Goal: Task Accomplishment & Management: Complete application form

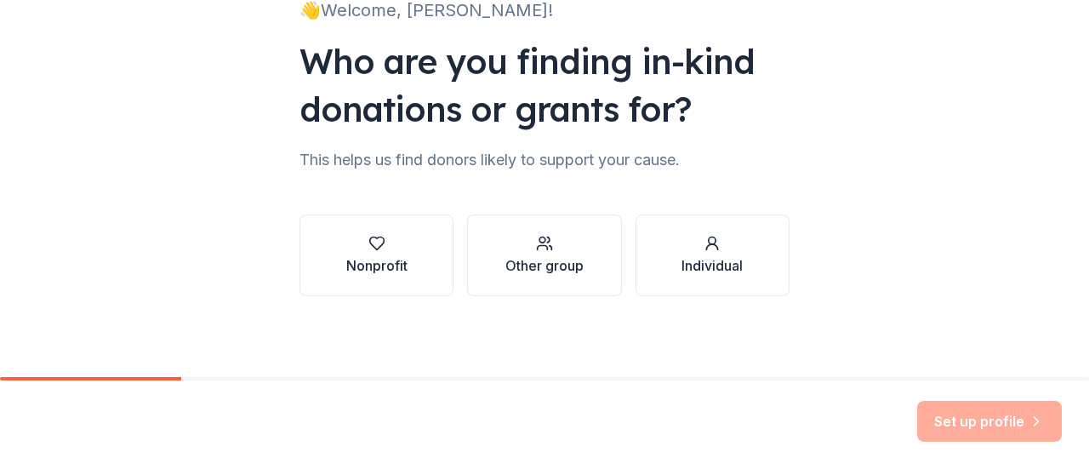
scroll to position [140, 0]
click at [364, 254] on div "Nonprofit" at bounding box center [376, 264] width 61 height 20
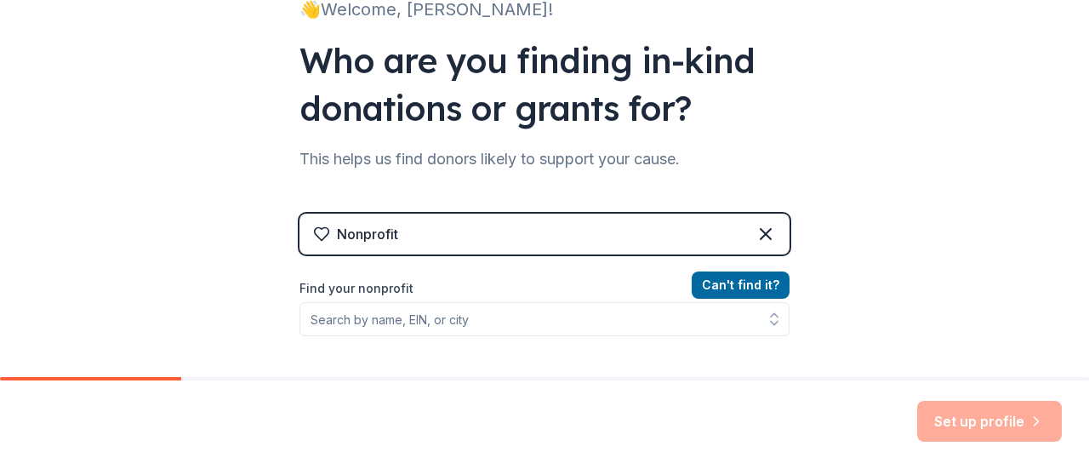
scroll to position [310, 0]
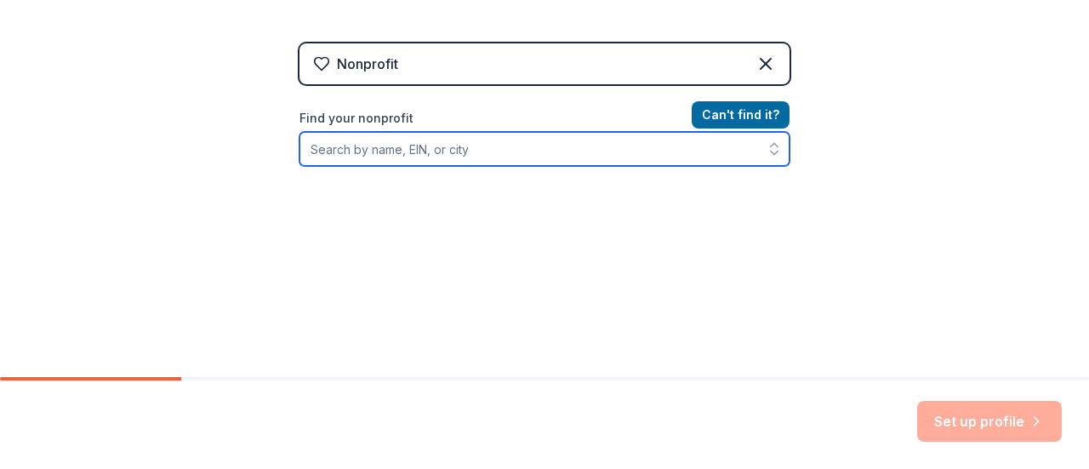
click at [542, 157] on input "Find your nonprofit" at bounding box center [544, 149] width 490 height 34
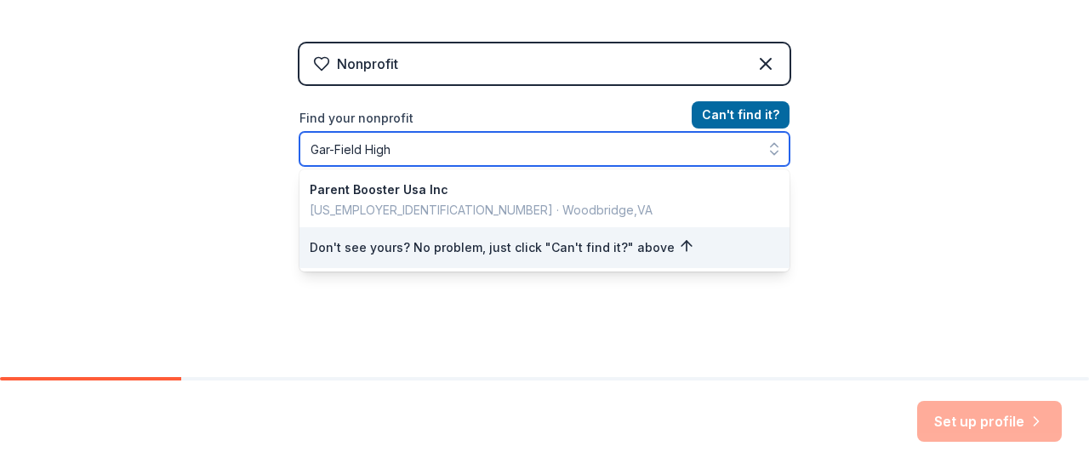
type input "Gar-Field High"
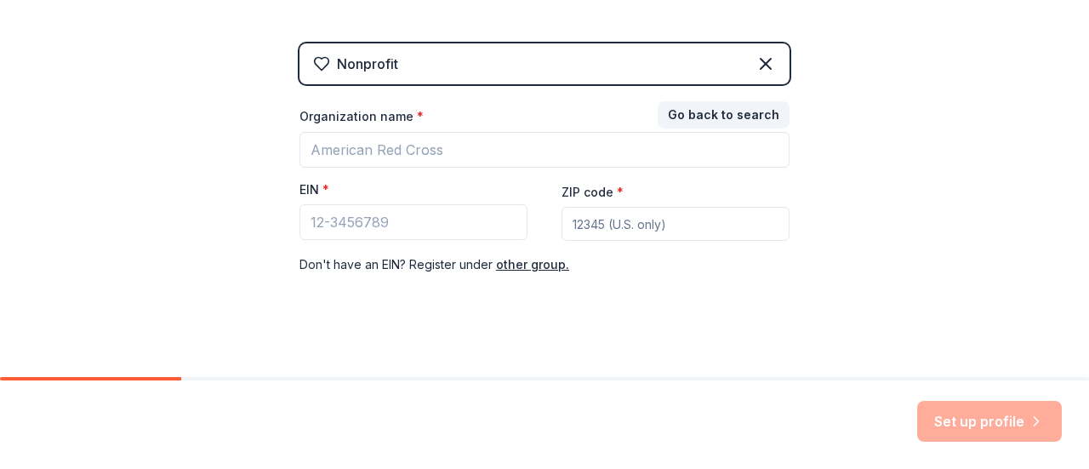
click at [759, 60] on div "Nonprofit Go back to search Organization name * EIN * ZIP code * Don ' t have a…" at bounding box center [544, 175] width 490 height 265
click at [759, 60] on icon at bounding box center [765, 64] width 20 height 20
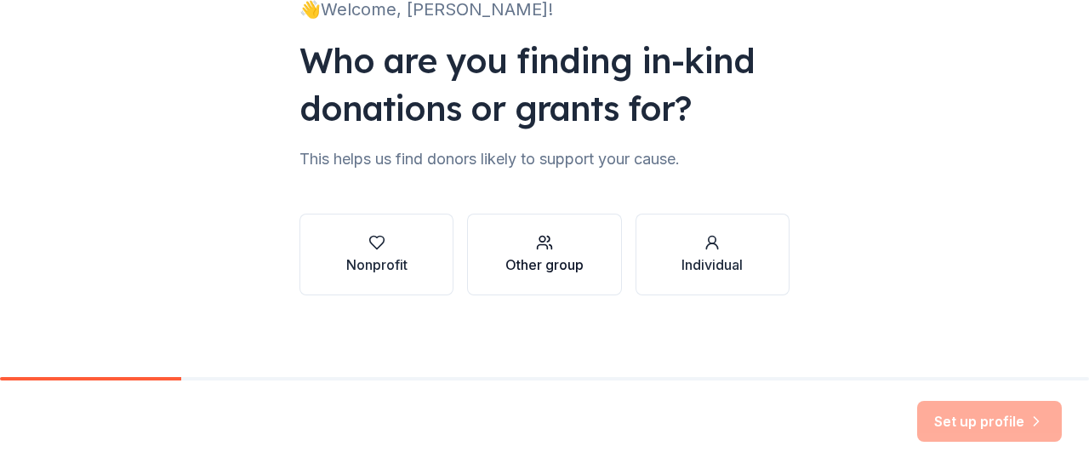
click at [581, 263] on button "Other group" at bounding box center [544, 255] width 154 height 82
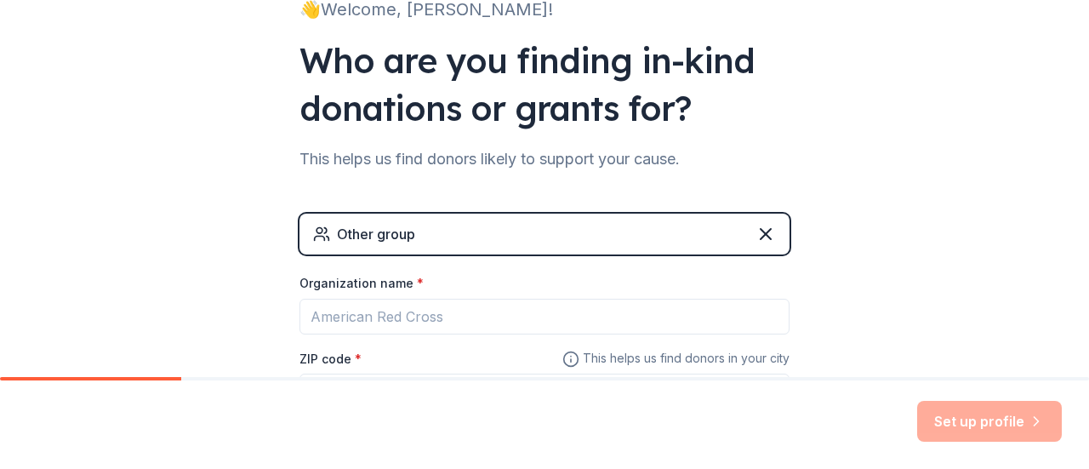
scroll to position [284, 0]
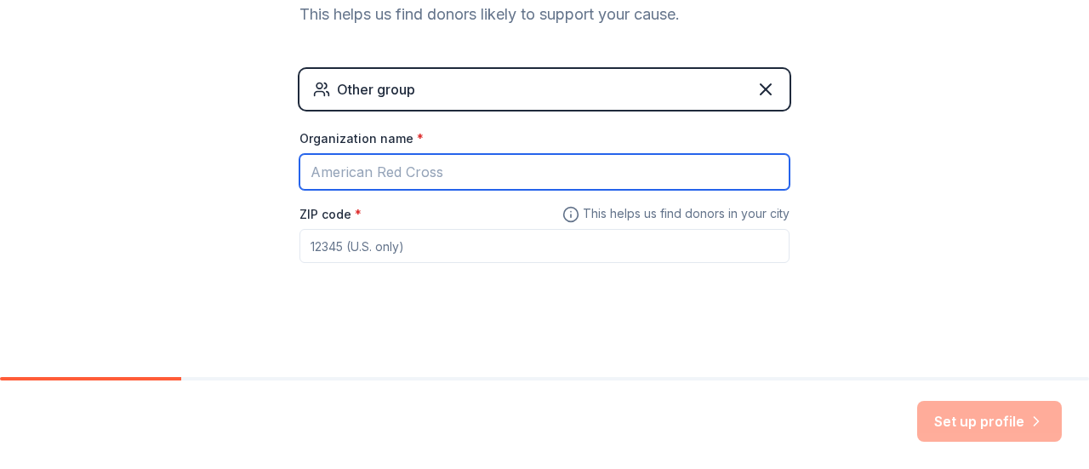
click at [490, 169] on input "Organization name *" at bounding box center [544, 172] width 490 height 36
type input "Gar-Field High School Robotics"
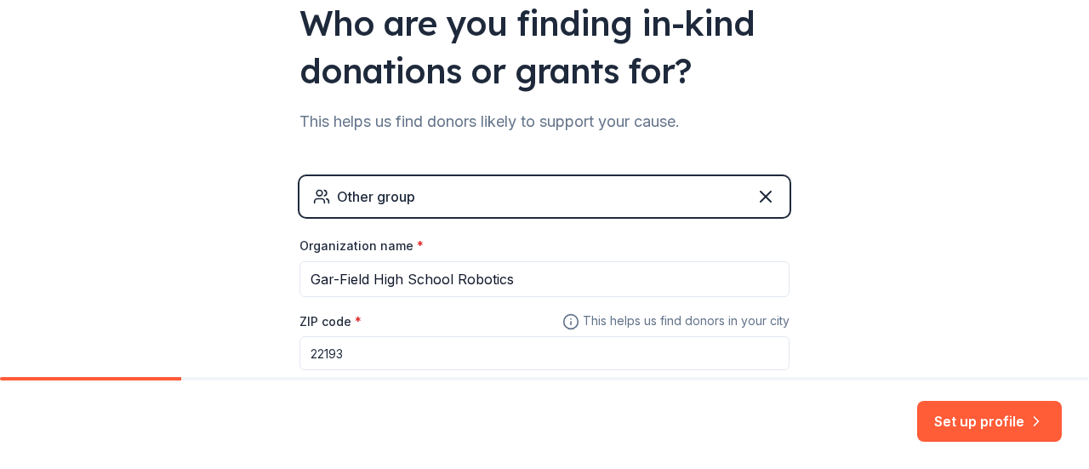
scroll to position [199, 0]
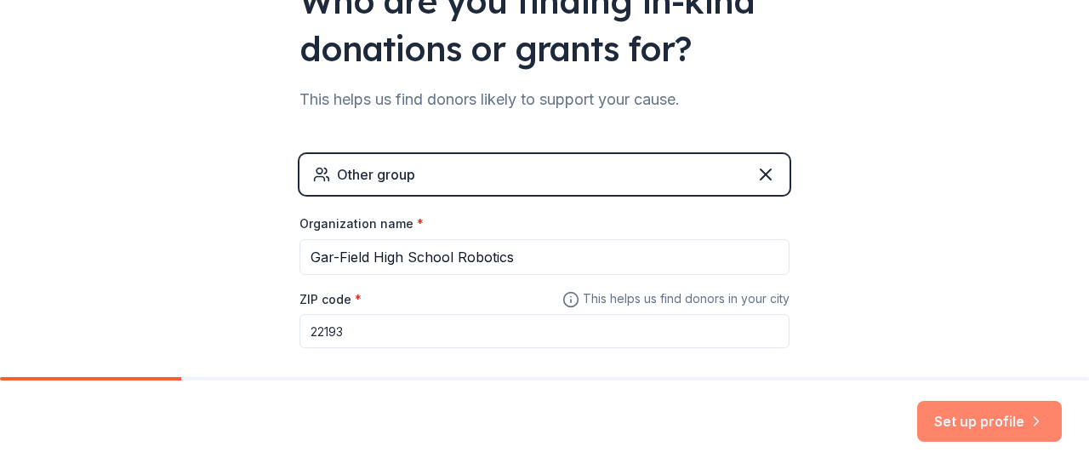
type input "22193"
click at [987, 428] on button "Set up profile" at bounding box center [989, 421] width 145 height 41
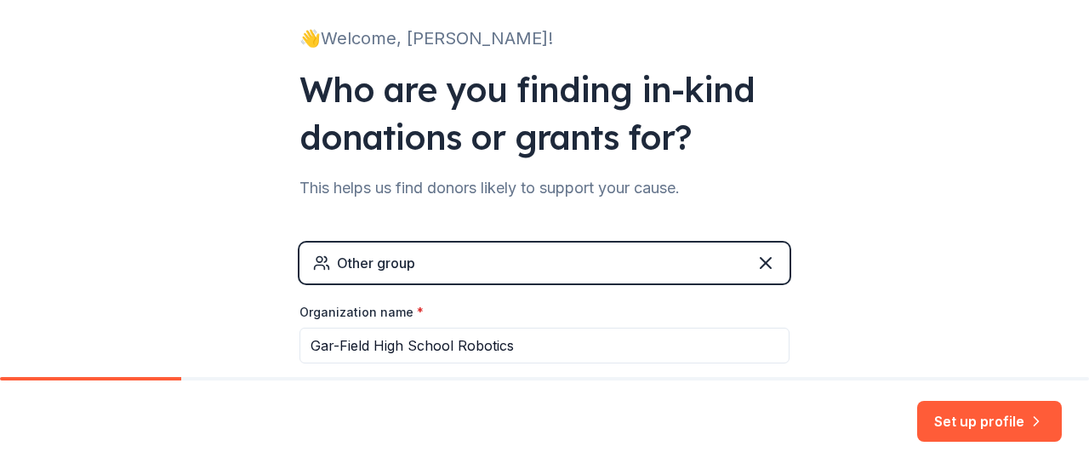
scroll to position [170, 0]
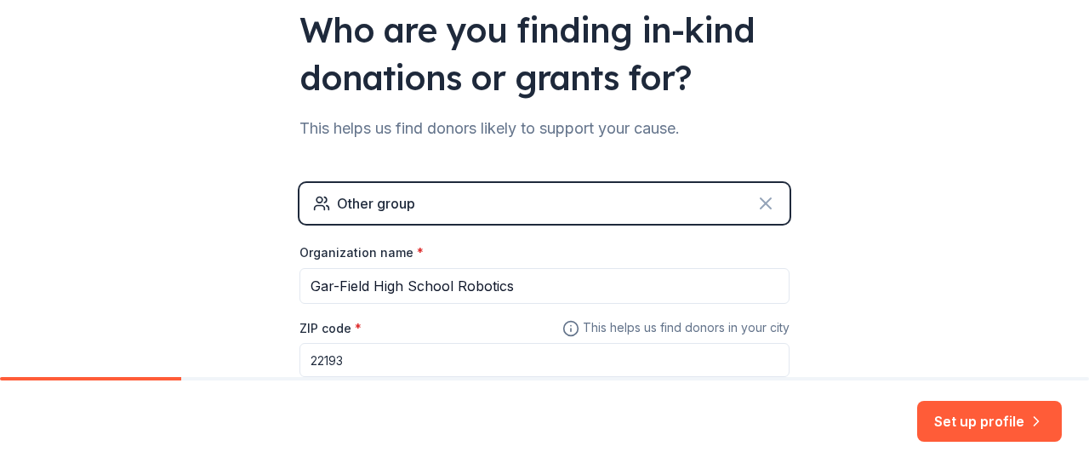
click at [760, 203] on icon at bounding box center [765, 203] width 20 height 20
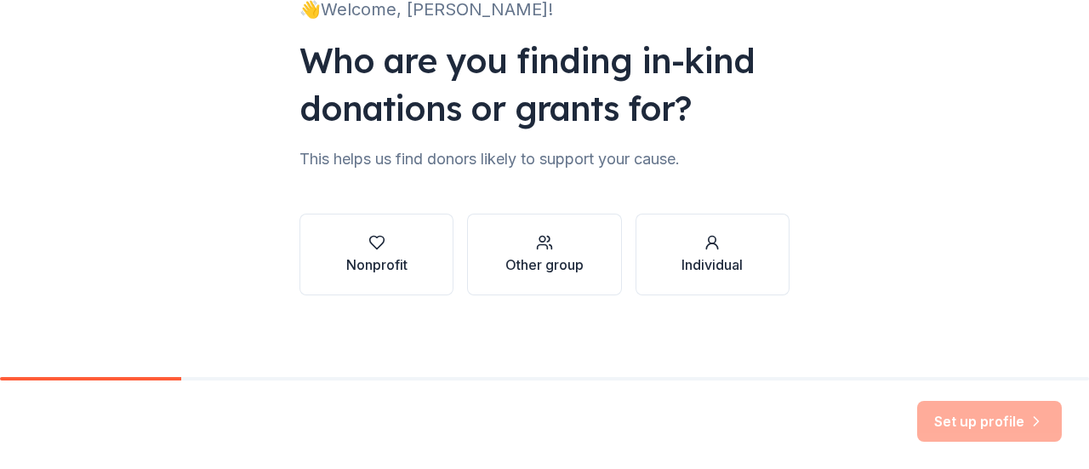
scroll to position [140, 0]
click at [374, 238] on icon "button" at bounding box center [376, 242] width 17 height 17
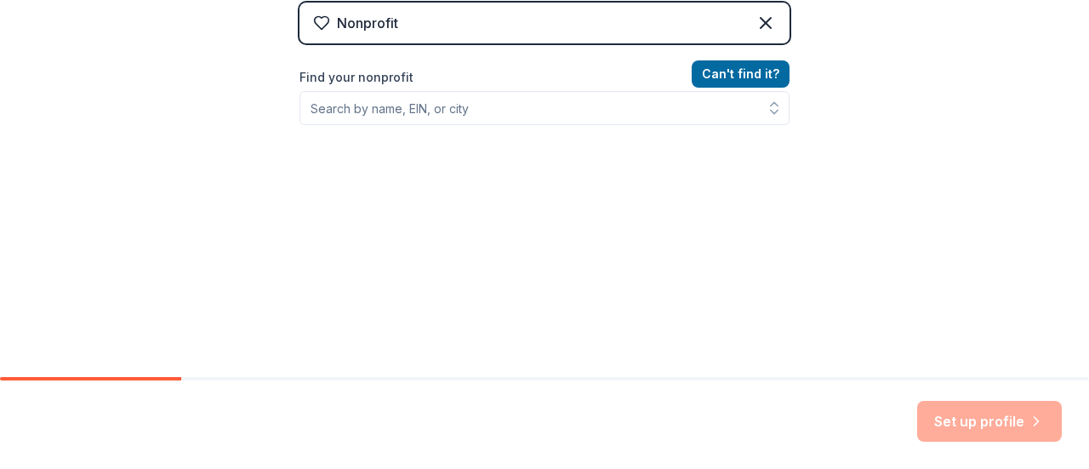
scroll to position [180, 0]
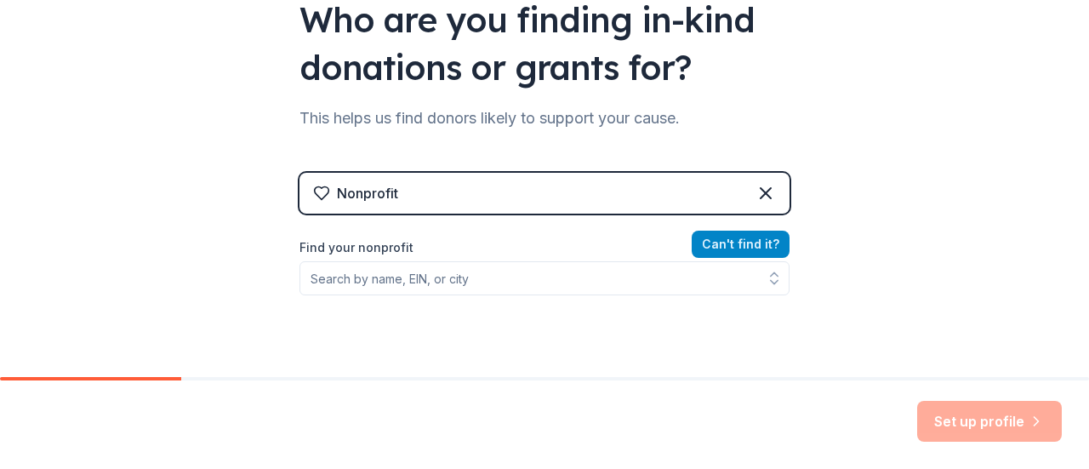
click at [740, 252] on button "Can ' t find it?" at bounding box center [741, 244] width 98 height 27
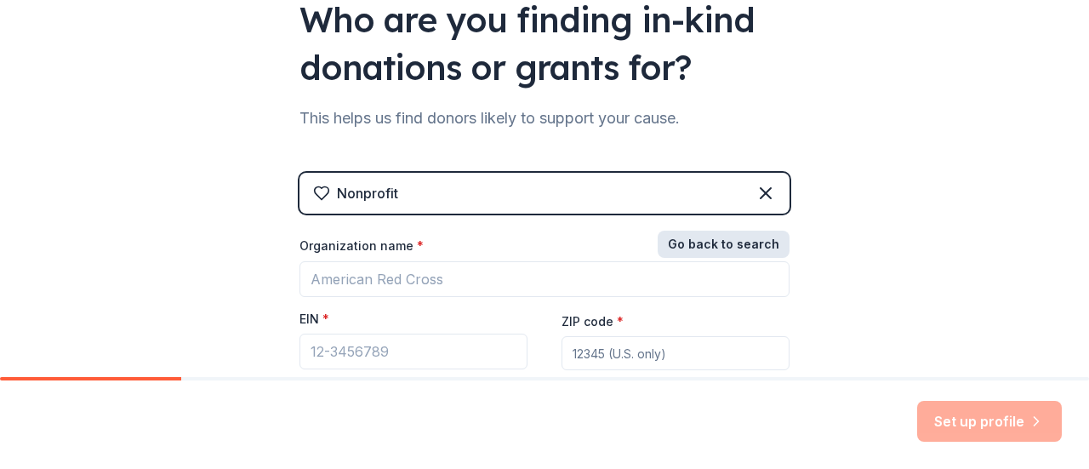
scroll to position [322, 0]
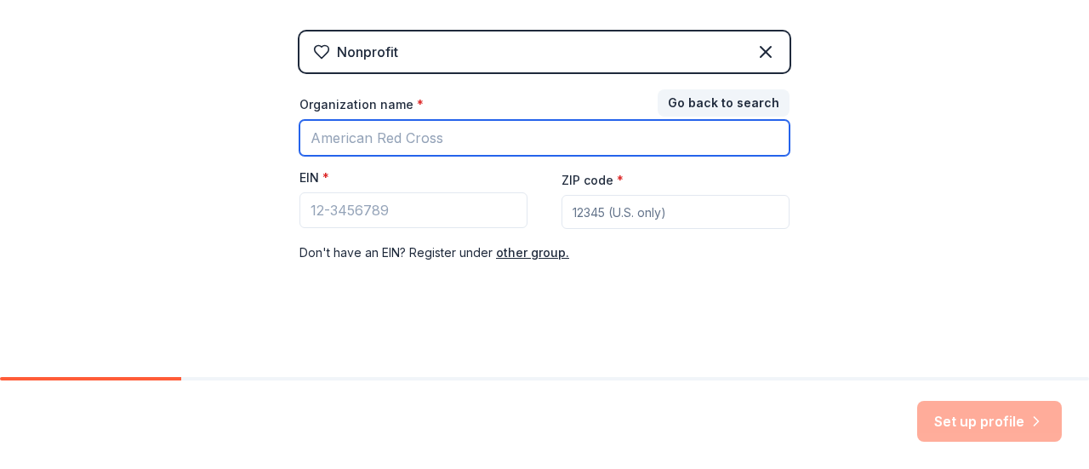
click at [468, 131] on input "Organization name *" at bounding box center [544, 138] width 490 height 36
type input "Gar-Field High School Robotics"
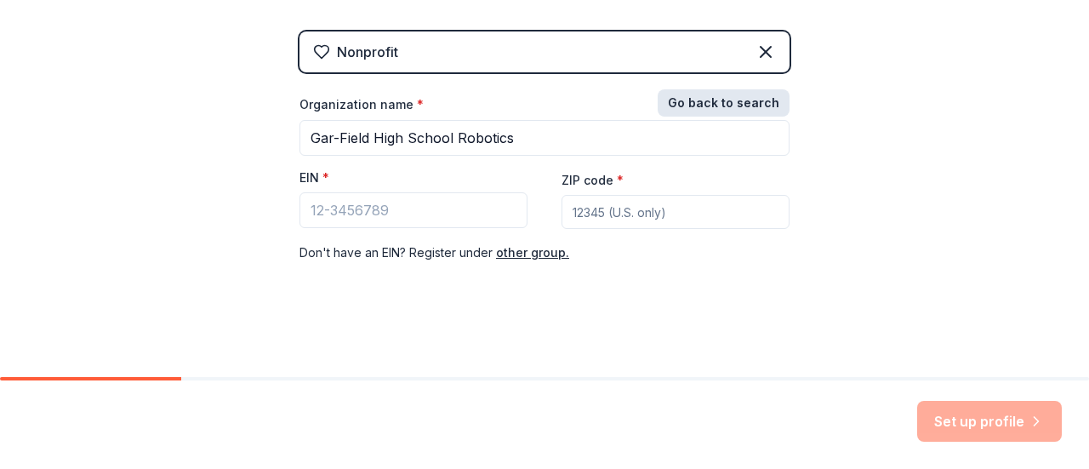
click at [716, 99] on button "Go back to search" at bounding box center [724, 102] width 132 height 27
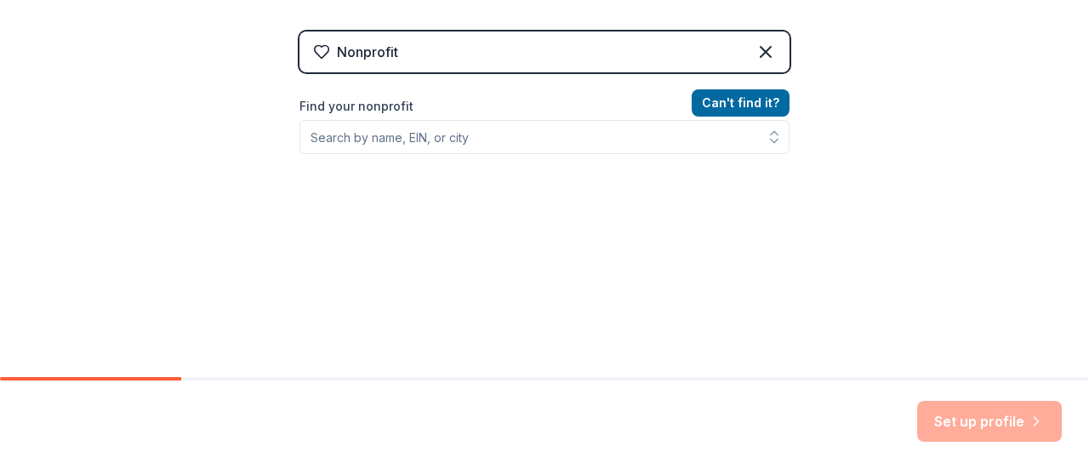
scroll to position [350, 0]
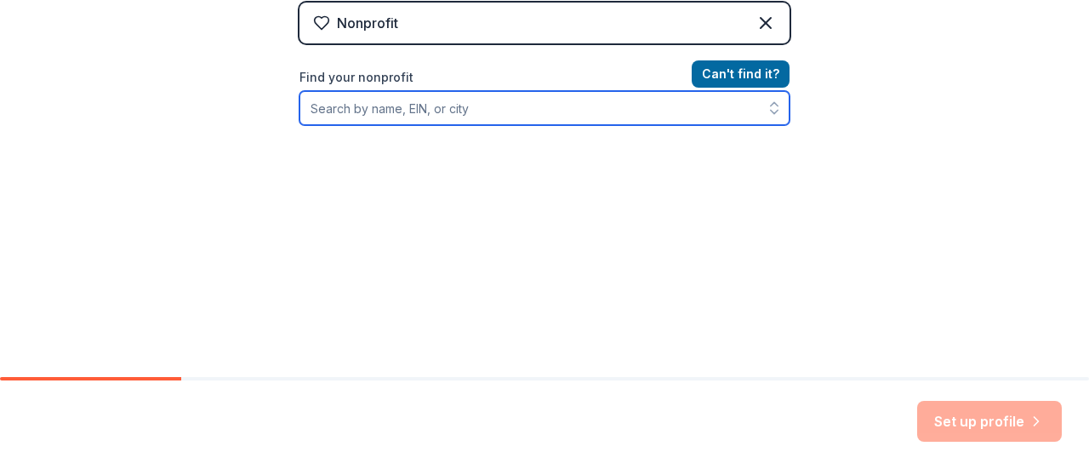
click at [476, 111] on input "Find your nonprofit" at bounding box center [544, 108] width 490 height 34
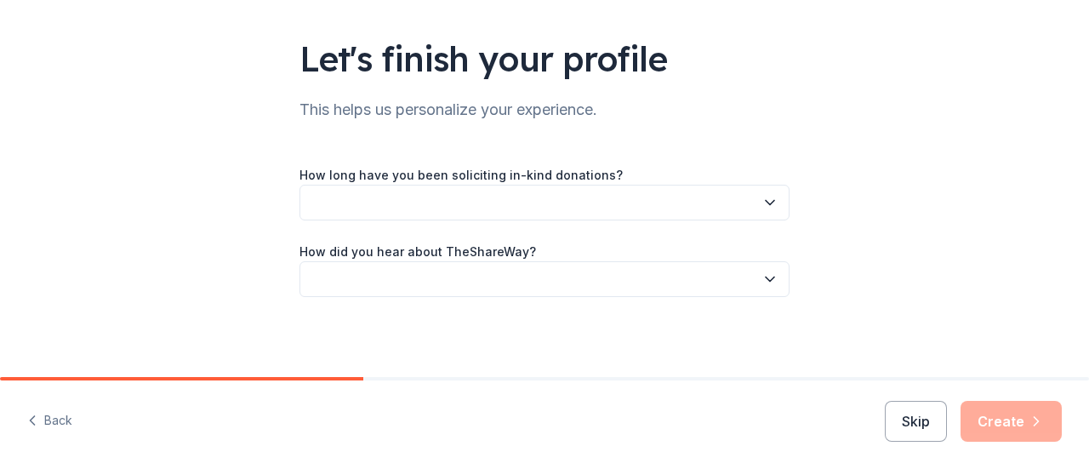
scroll to position [102, 0]
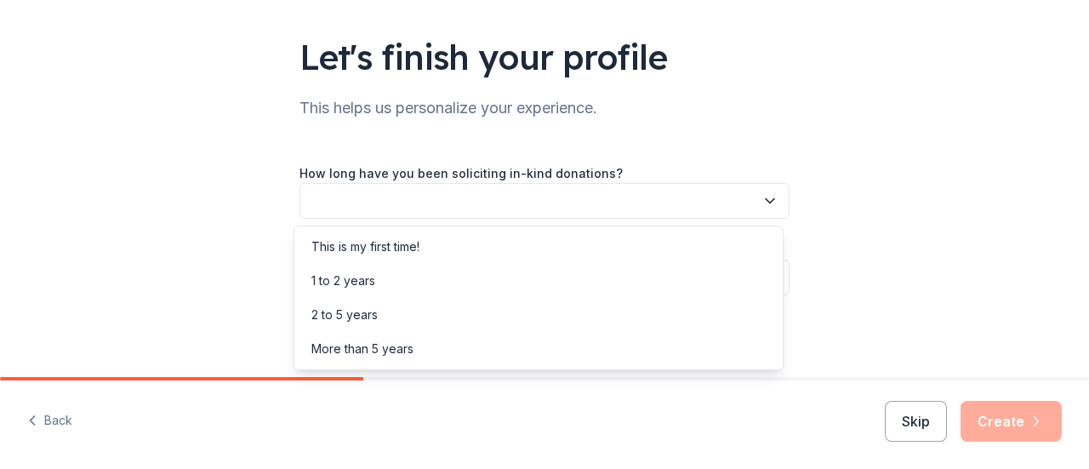
click at [761, 197] on icon "button" at bounding box center [769, 200] width 17 height 17
click at [424, 338] on div "More than 5 years" at bounding box center [538, 349] width 481 height 34
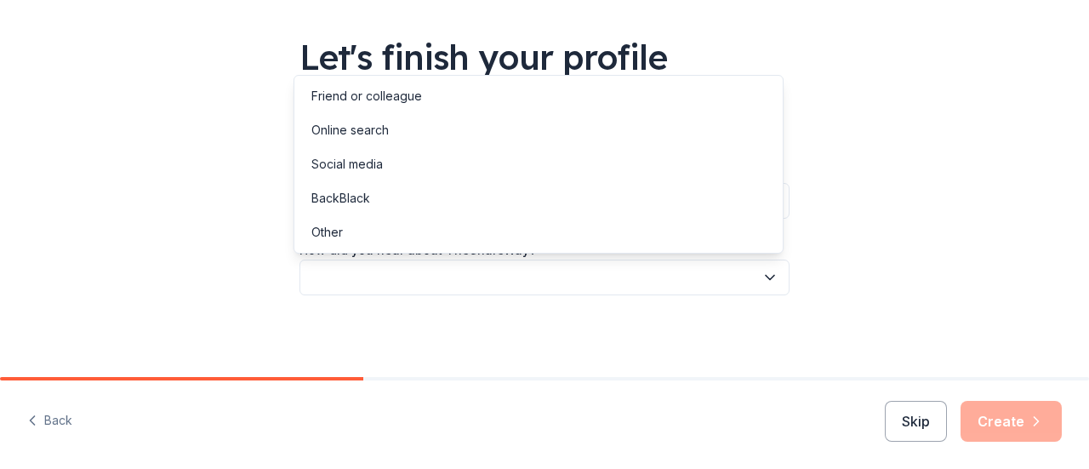
click at [599, 276] on button "button" at bounding box center [544, 277] width 490 height 36
click at [436, 166] on div "Social media" at bounding box center [538, 164] width 481 height 34
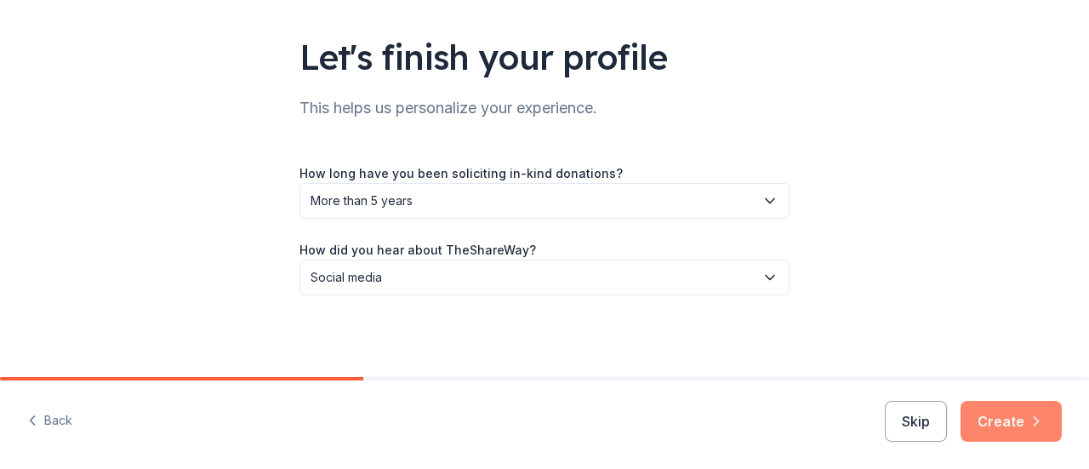
click at [997, 408] on button "Create" at bounding box center [1010, 421] width 101 height 41
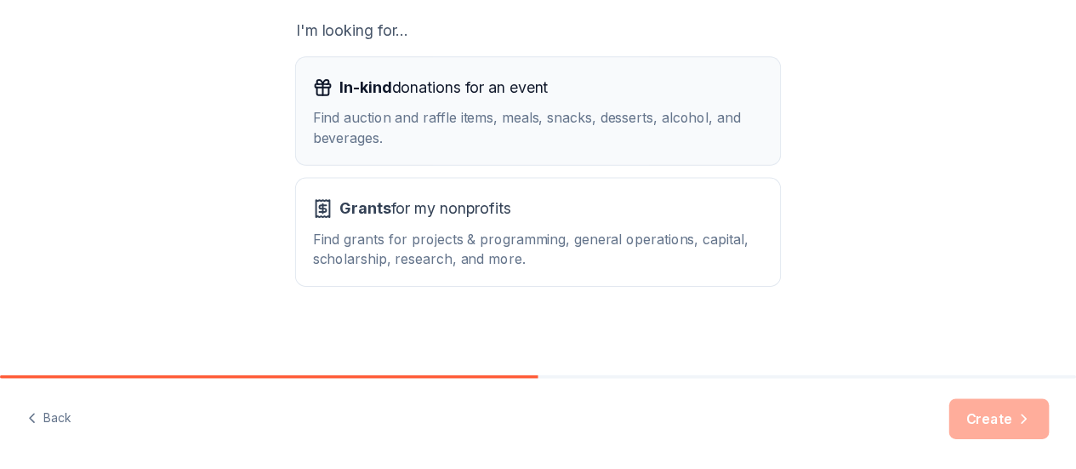
scroll to position [310, 0]
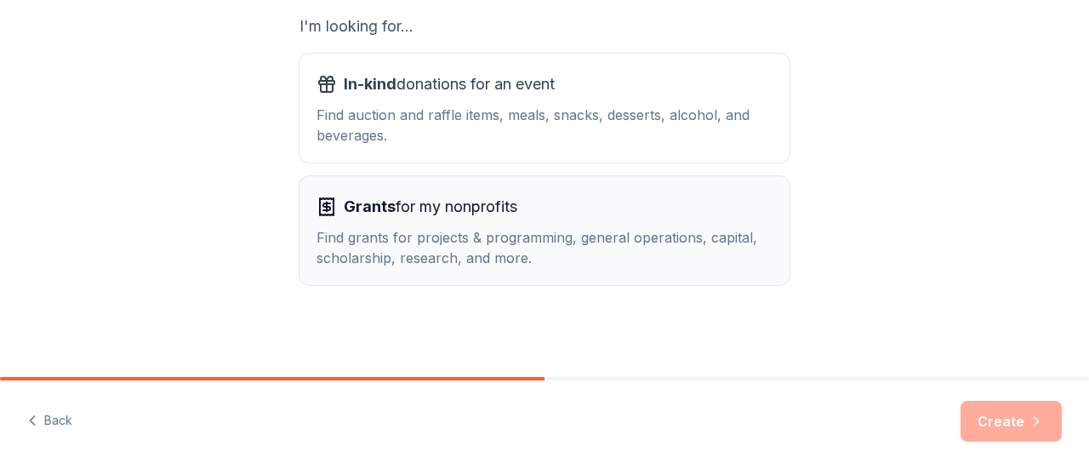
click at [562, 248] on div "Find grants for projects & programming, general operations, capital, scholarshi…" at bounding box center [544, 247] width 456 height 41
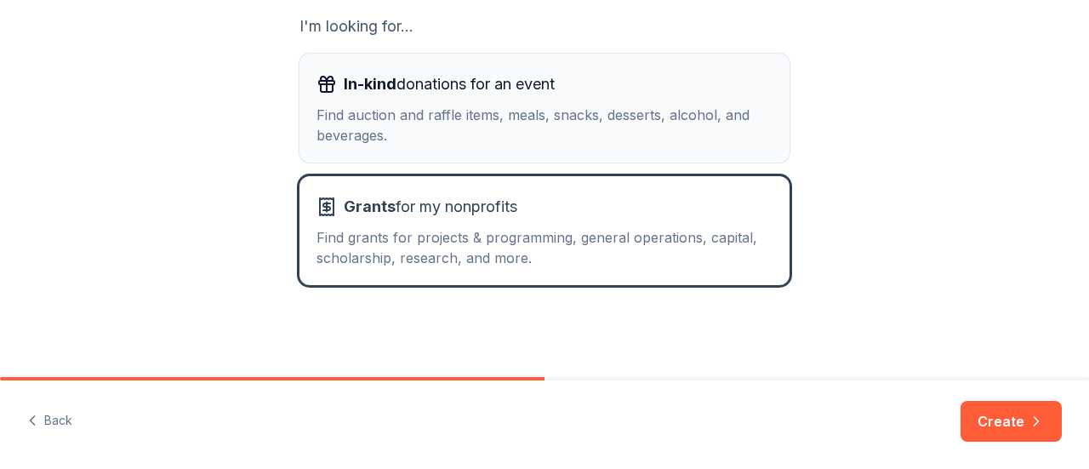
click at [466, 117] on div "Find auction and raffle items, meals, snacks, desserts, alcohol, and beverages." at bounding box center [544, 125] width 456 height 41
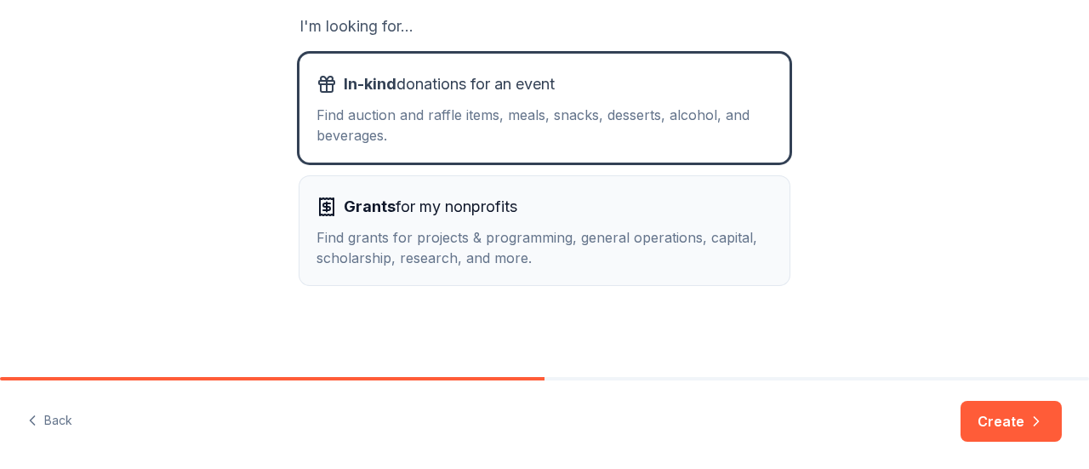
click at [487, 219] on span "Grants for my nonprofits" at bounding box center [431, 206] width 174 height 27
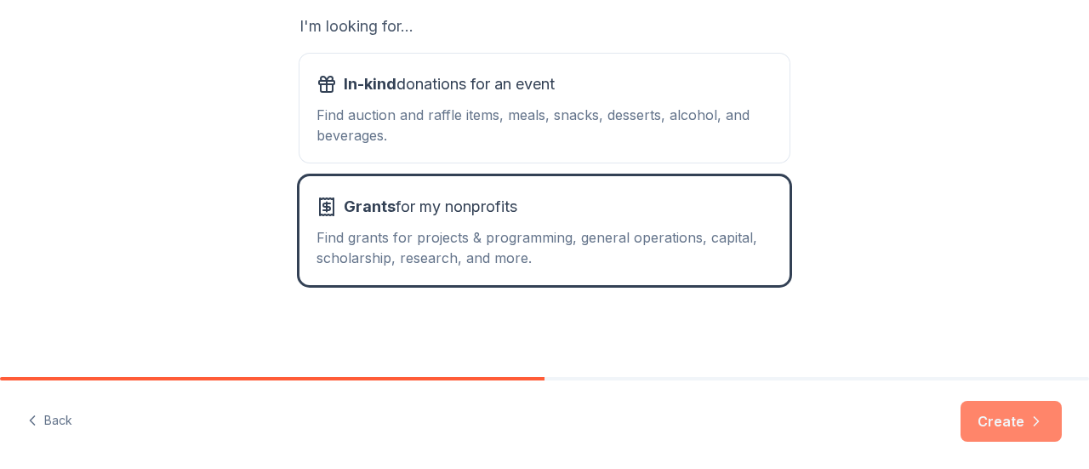
click at [1004, 421] on button "Create" at bounding box center [1010, 421] width 101 height 41
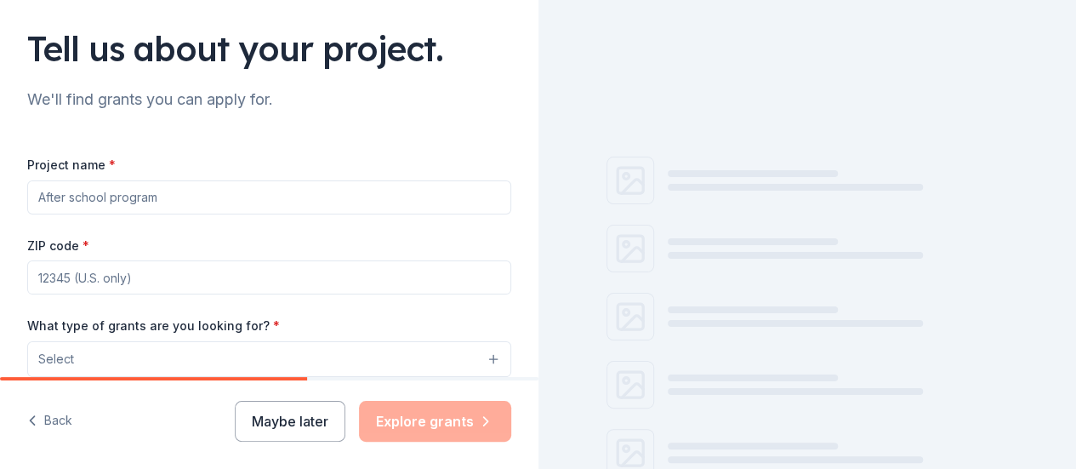
scroll to position [85, 0]
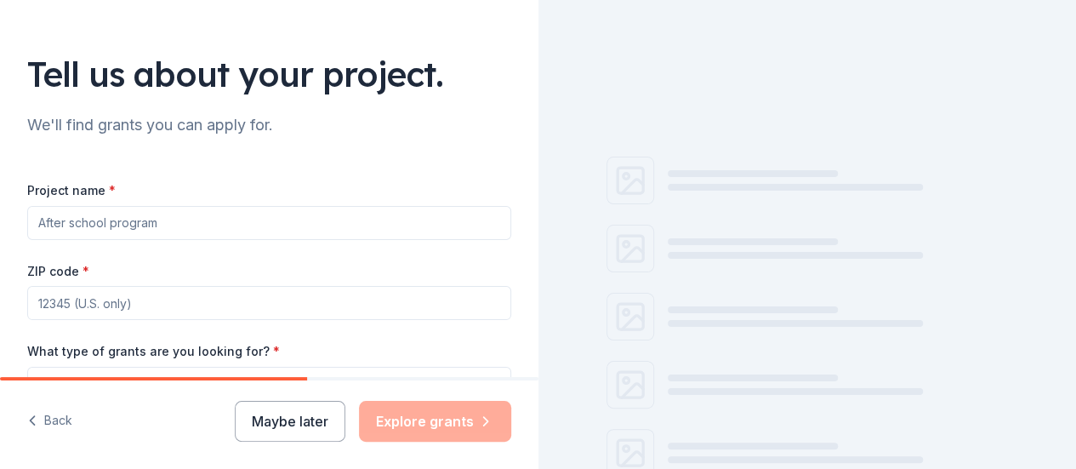
click at [408, 235] on input "Project name *" at bounding box center [269, 223] width 484 height 34
type input "Robotics Team"
click at [353, 310] on input "ZIP code *" at bounding box center [269, 303] width 484 height 34
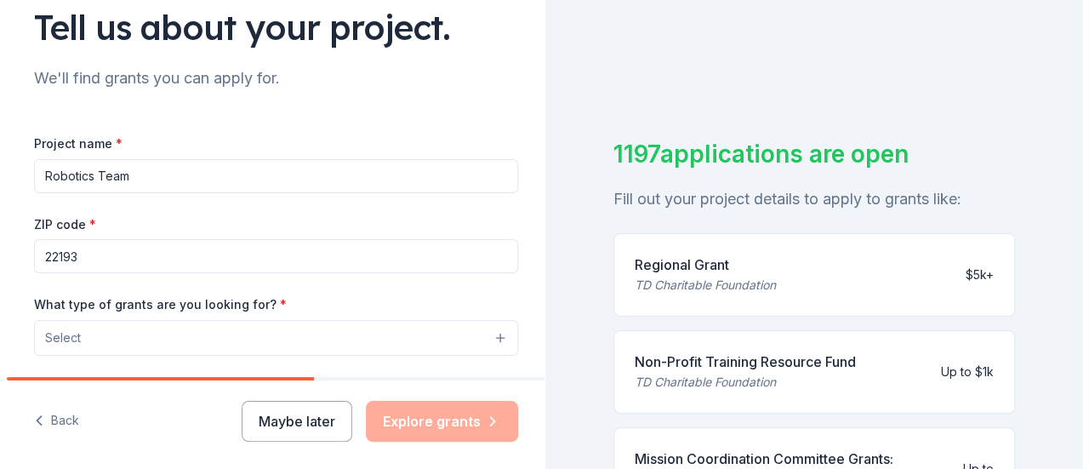
scroll to position [170, 0]
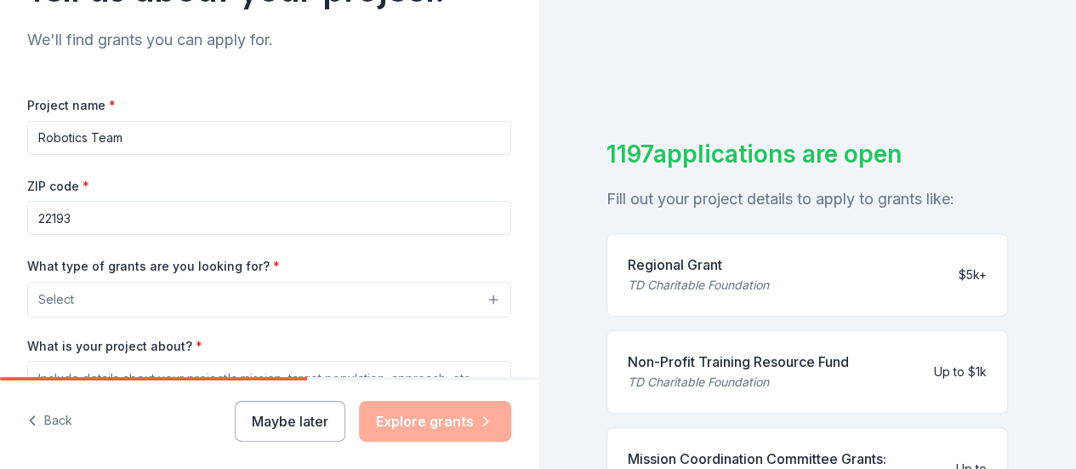
type input "22193"
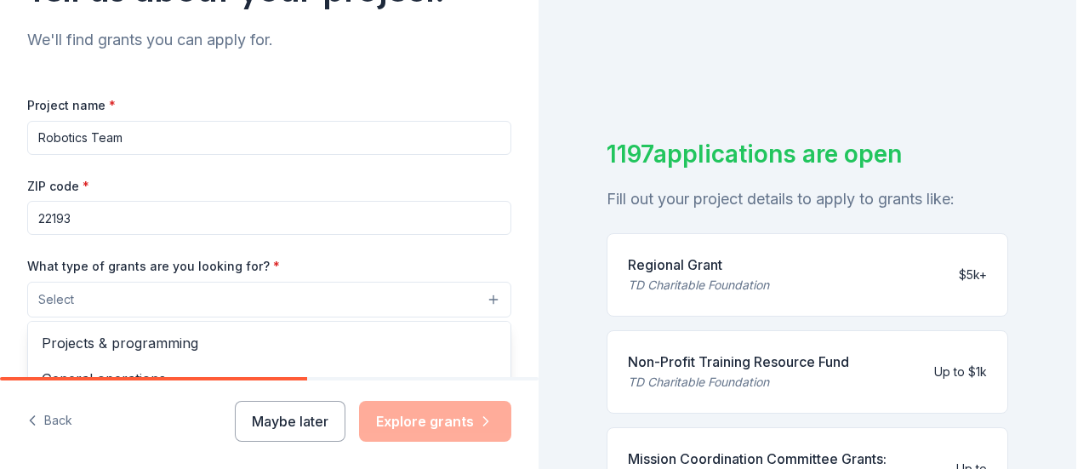
click at [355, 297] on button "Select" at bounding box center [269, 300] width 484 height 36
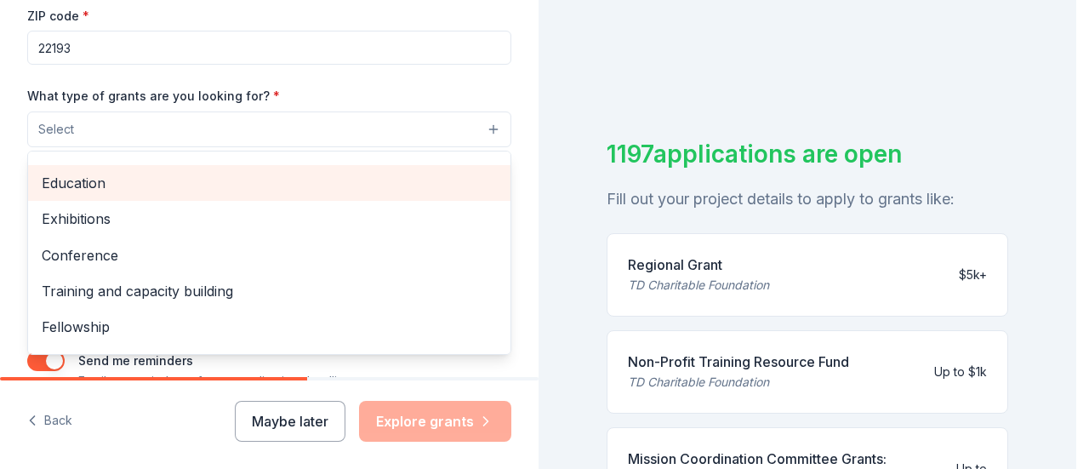
click at [225, 185] on span "Education" at bounding box center [269, 183] width 455 height 22
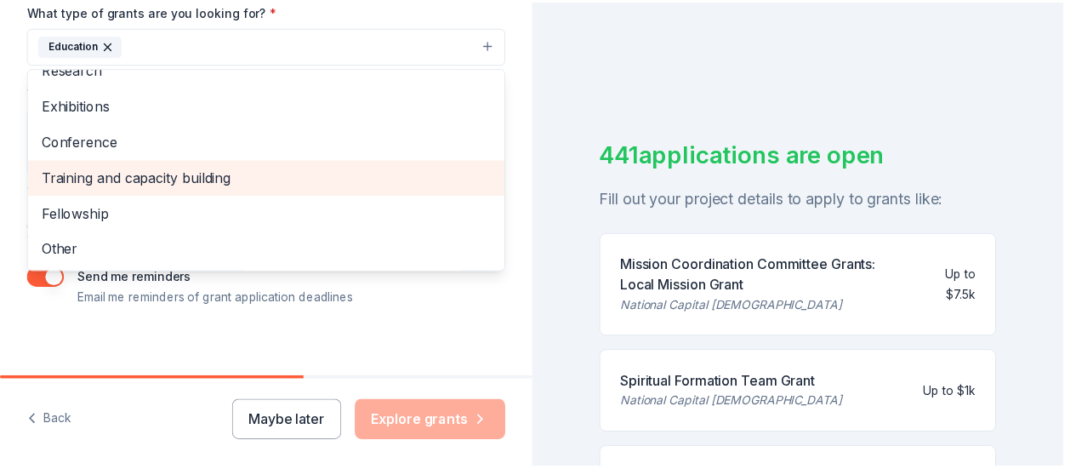
scroll to position [436, 0]
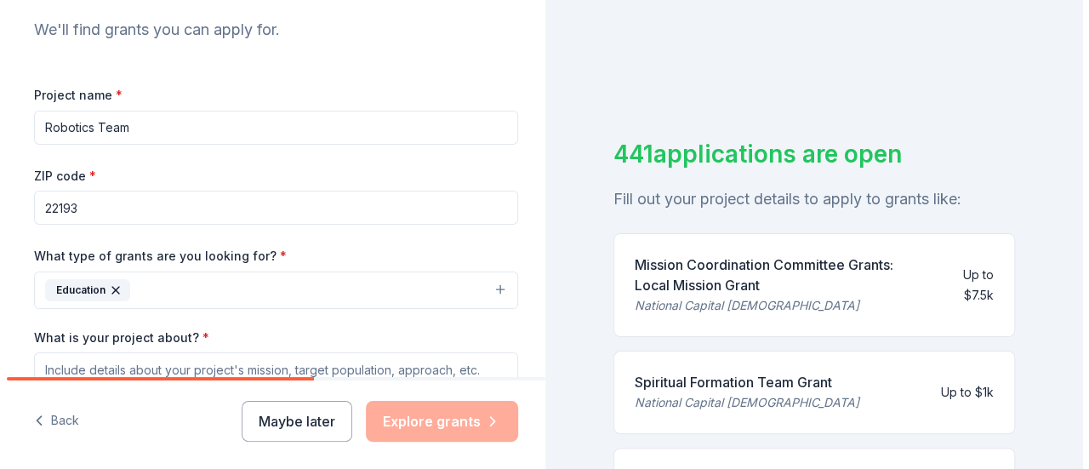
scroll to position [350, 0]
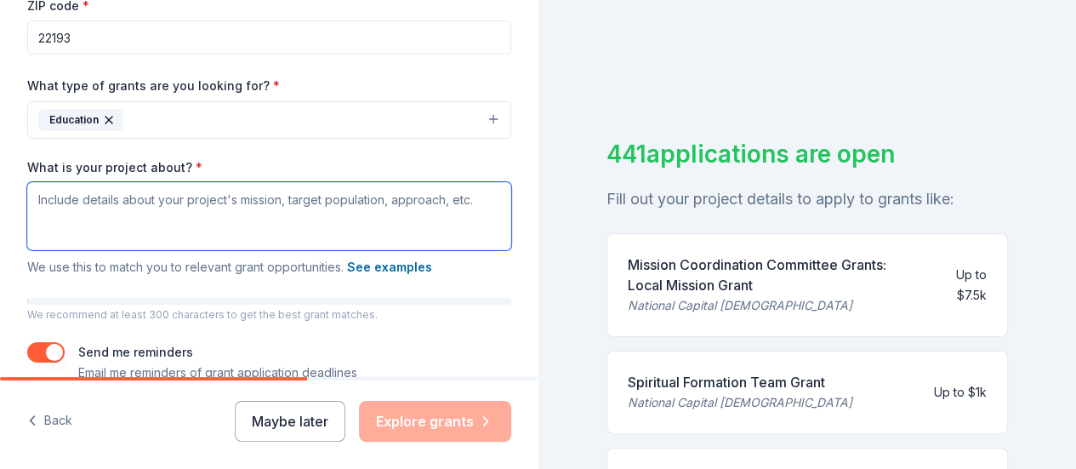
click at [70, 203] on textarea "What is your project about? *" at bounding box center [269, 216] width 484 height 68
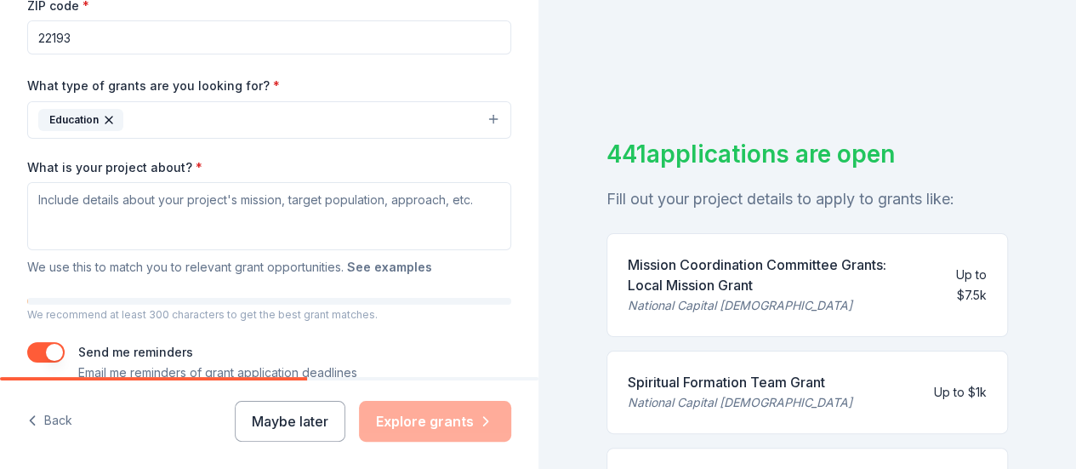
click at [407, 264] on button "See examples" at bounding box center [389, 267] width 85 height 20
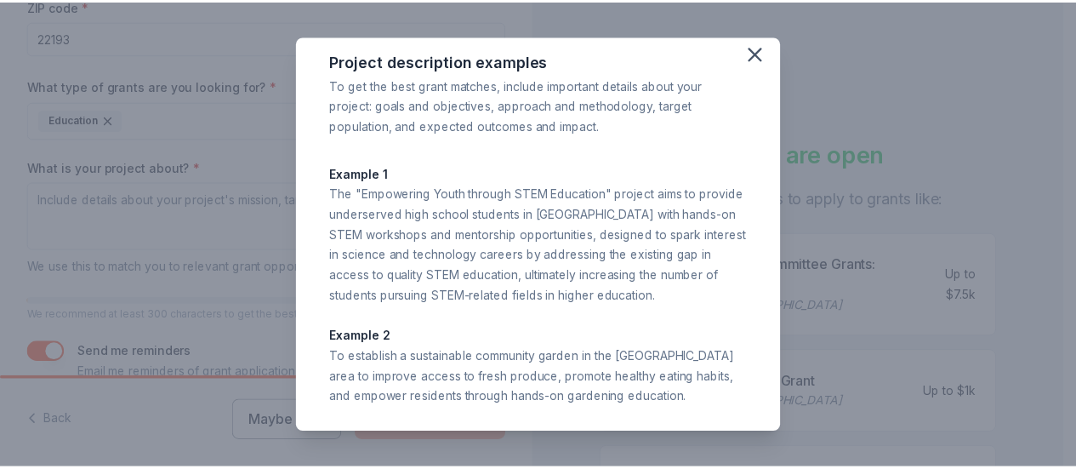
scroll to position [10, 0]
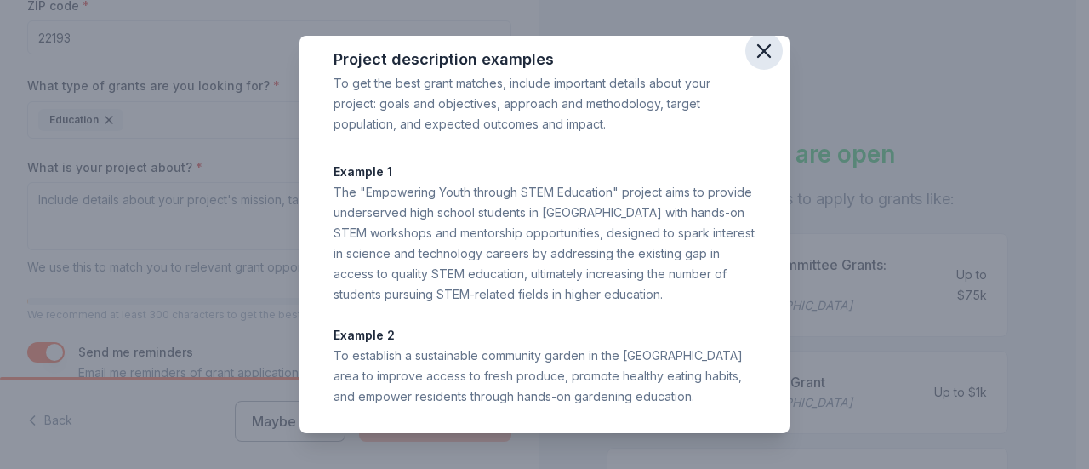
click at [752, 50] on icon "button" at bounding box center [764, 51] width 24 height 24
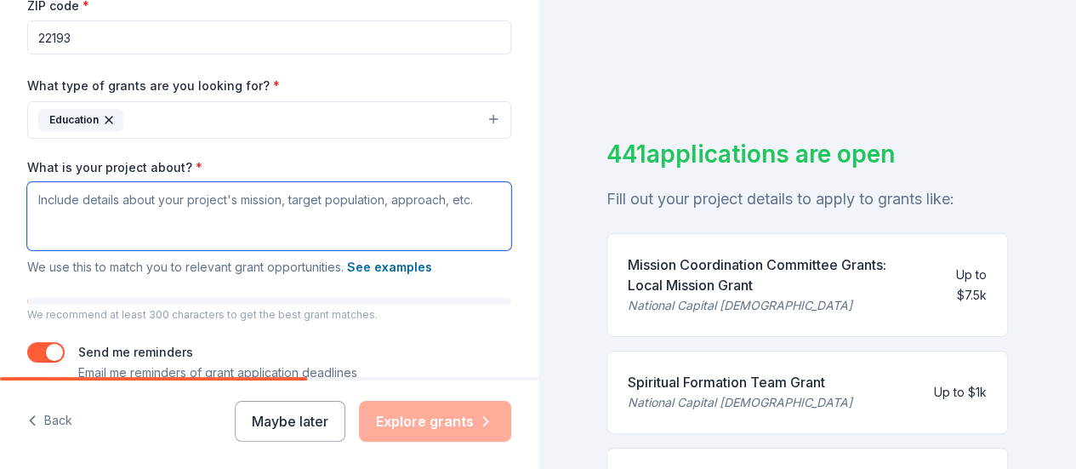
click at [286, 202] on textarea "What is your project about? *" at bounding box center [269, 216] width 484 height 68
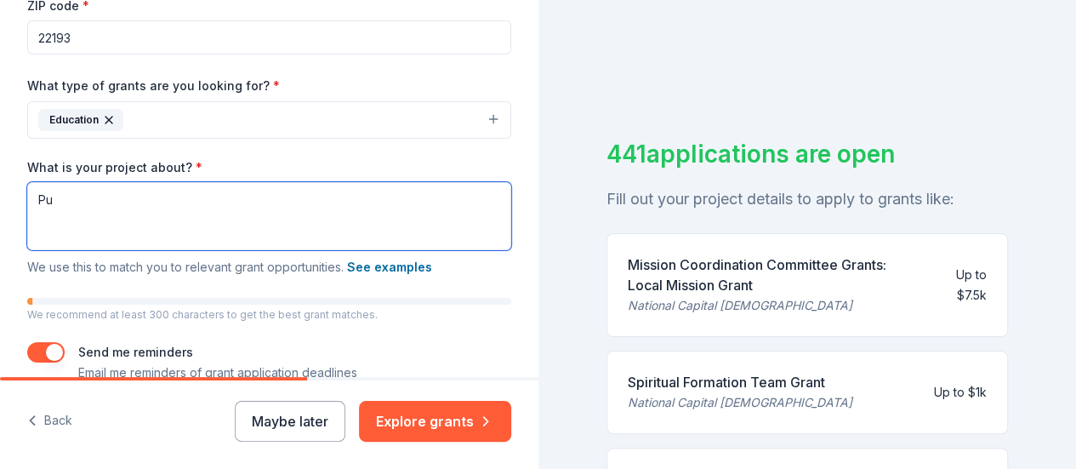
type textarea "P"
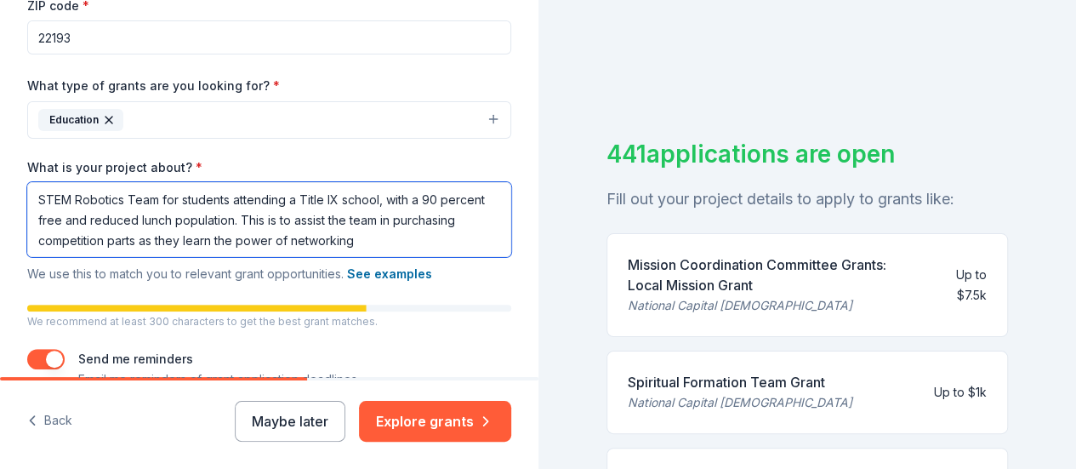
drag, startPoint x: 621, startPoint y: 285, endPoint x: 434, endPoint y: 235, distance: 193.8
click at [434, 235] on textarea "STEM Robotics Team for students attending a Title IX school, with a 90 percent …" at bounding box center [269, 219] width 484 height 75
click at [434, 236] on textarea "STEM Robotics Team for students attending a Title IX school, with a 90 percent …" at bounding box center [269, 219] width 484 height 75
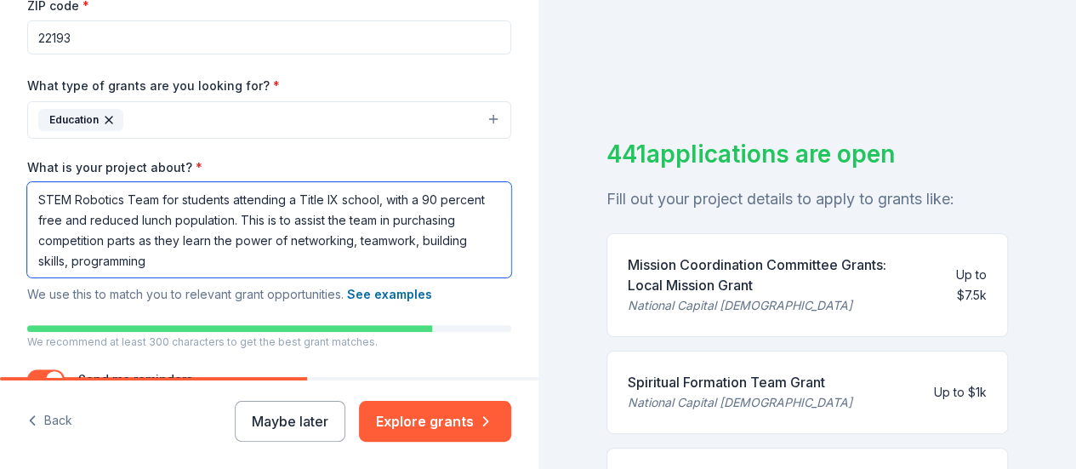
drag, startPoint x: 148, startPoint y: 259, endPoint x: 186, endPoint y: 269, distance: 39.4
click at [154, 260] on textarea "STEM Robotics Team for students attending a Title IX school, with a 90 percent …" at bounding box center [269, 229] width 484 height 95
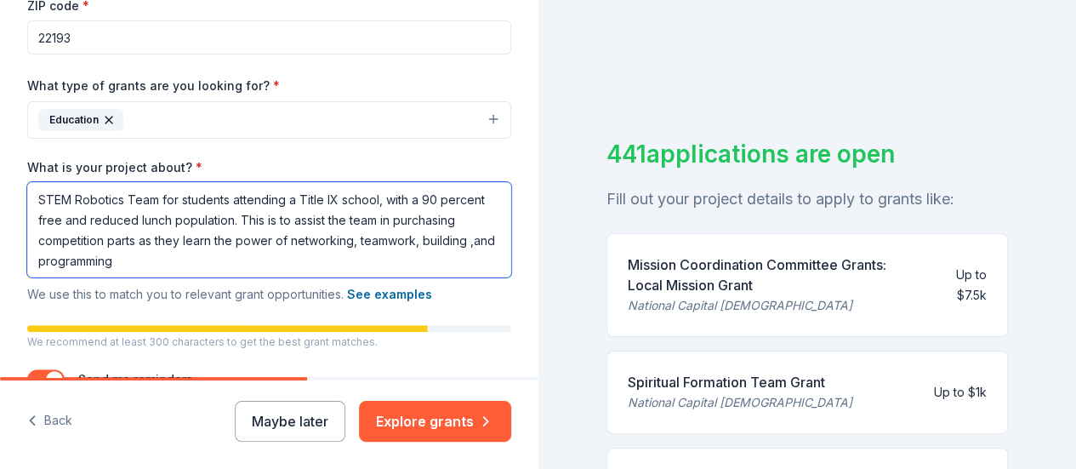
click at [275, 261] on textarea "STEM Robotics Team for students attending a Title IX school, with a 90 percent …" at bounding box center [269, 229] width 484 height 95
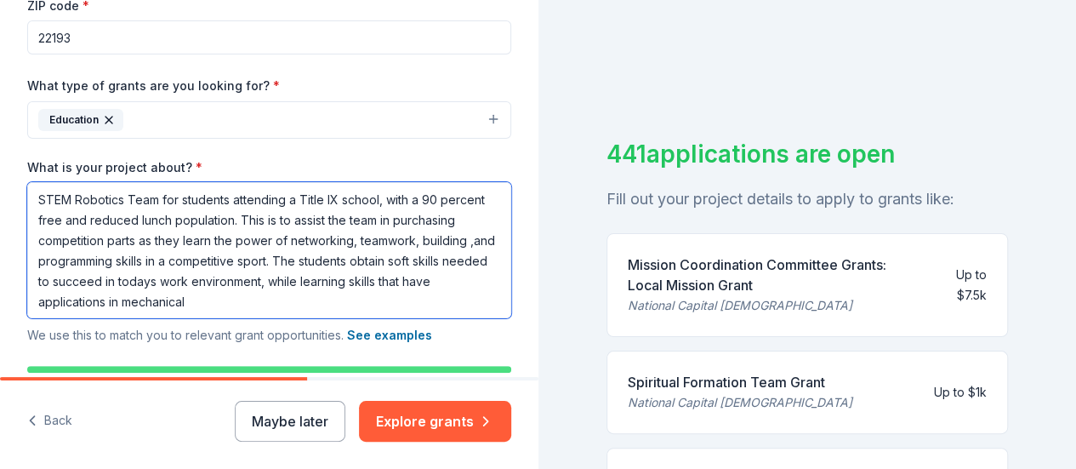
drag, startPoint x: 456, startPoint y: 248, endPoint x: 383, endPoint y: 295, distance: 87.3
click at [383, 295] on textarea "STEM Robotics Team for students attending a Title IX school, with a 90 percent …" at bounding box center [269, 250] width 484 height 136
click at [403, 300] on textarea "STEM Robotics Team for students attending a Title IX school, with a 90 percent …" at bounding box center [269, 250] width 484 height 136
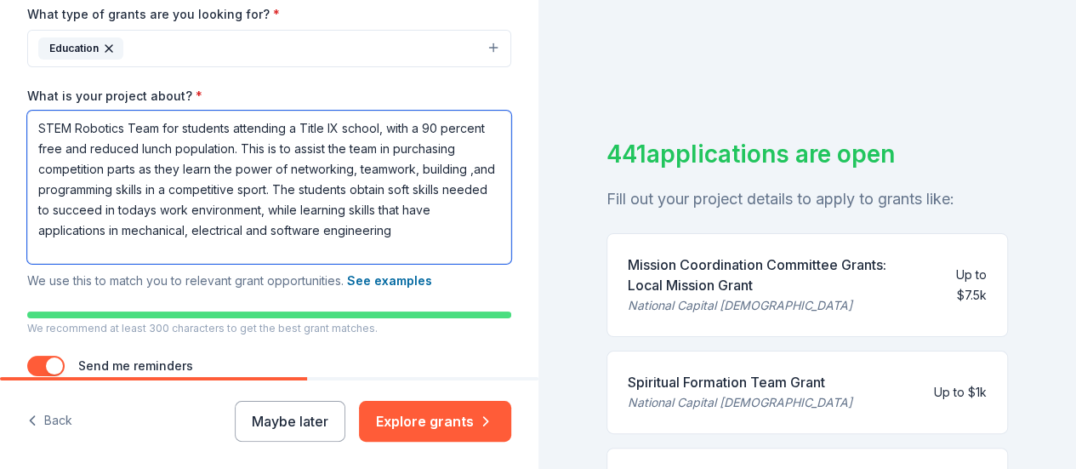
scroll to position [521, 0]
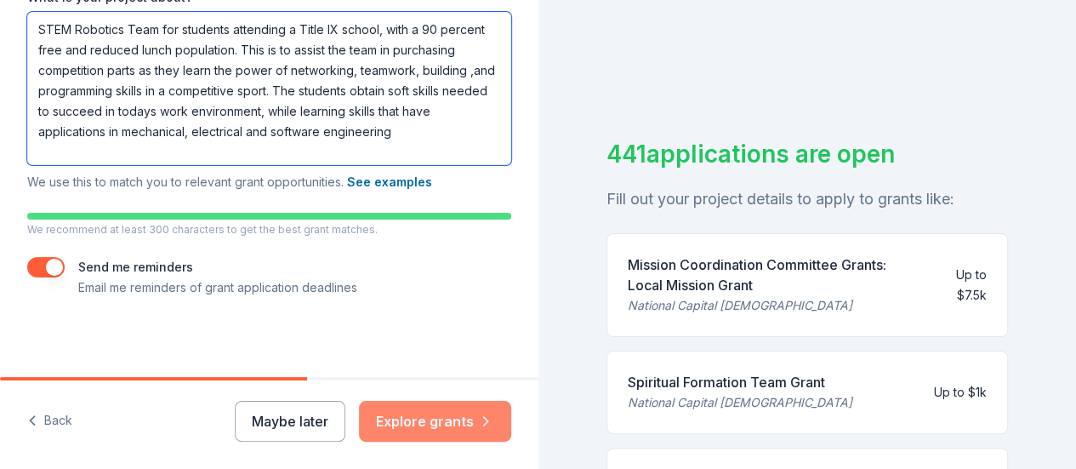
type textarea "STEM Robotics Team for students attending a Title IX school, with a 90 percent …"
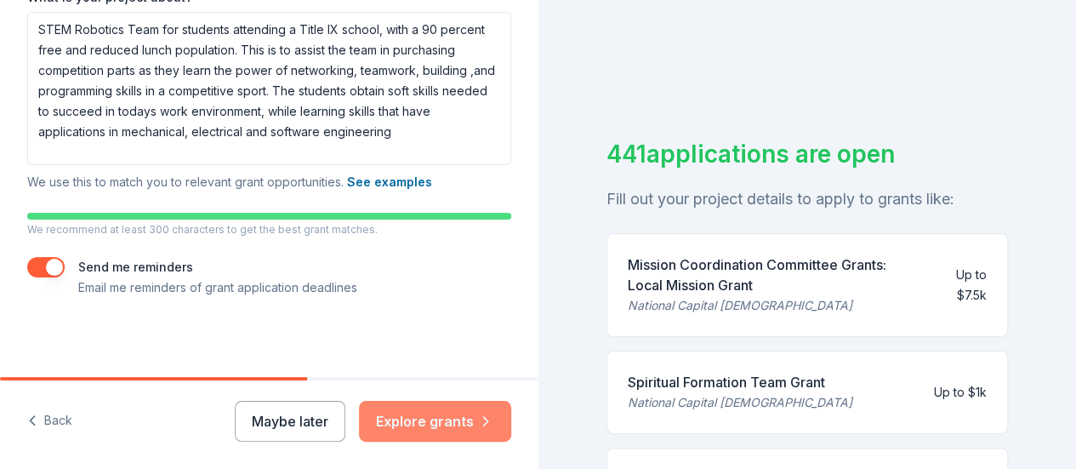
click at [436, 416] on button "Explore grants" at bounding box center [435, 421] width 152 height 41
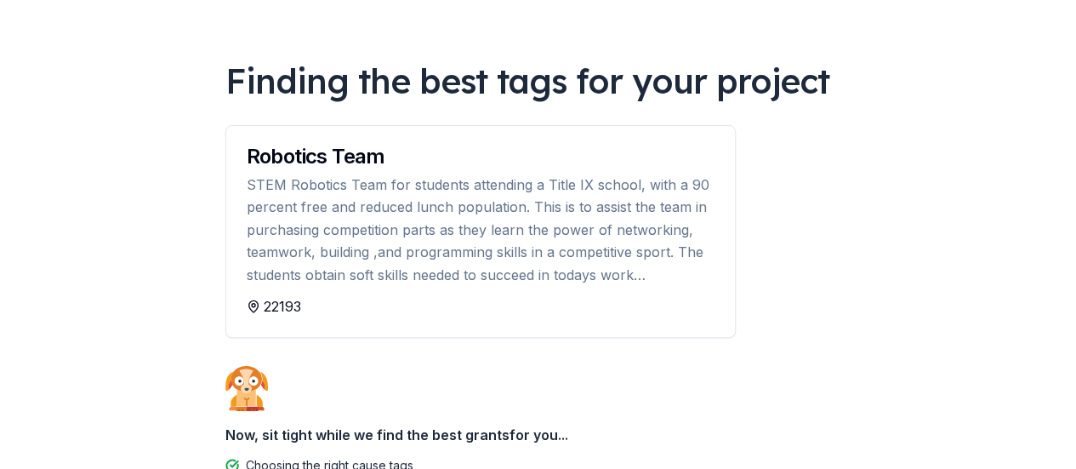
scroll to position [170, 0]
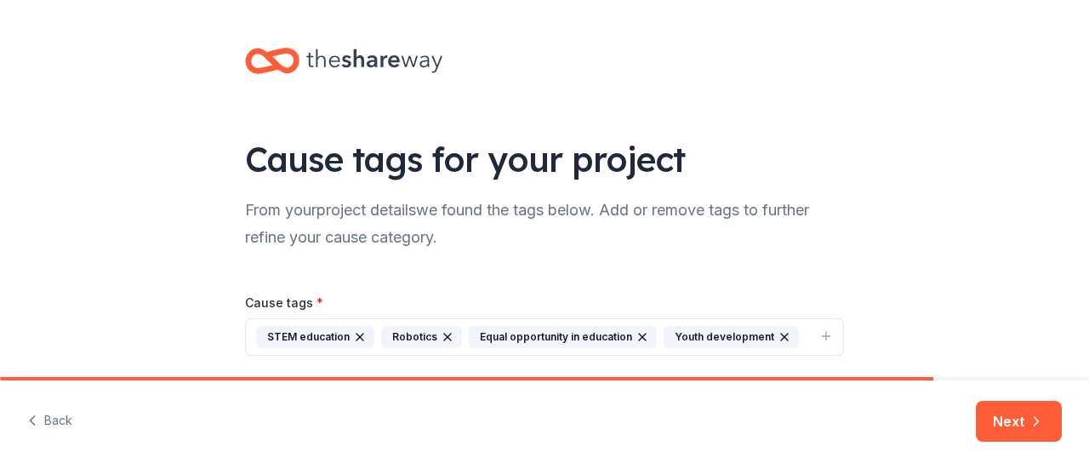
scroll to position [58, 0]
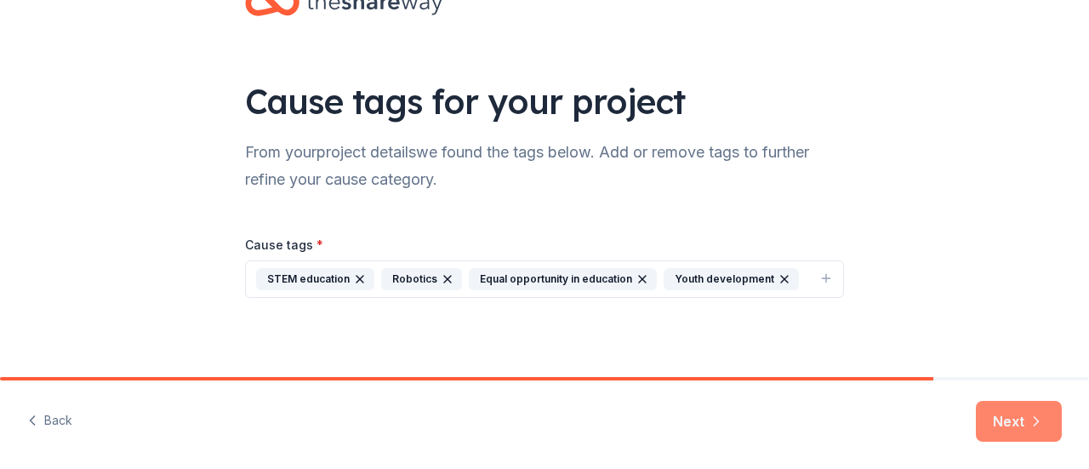
click at [1004, 410] on button "Next" at bounding box center [1019, 421] width 86 height 41
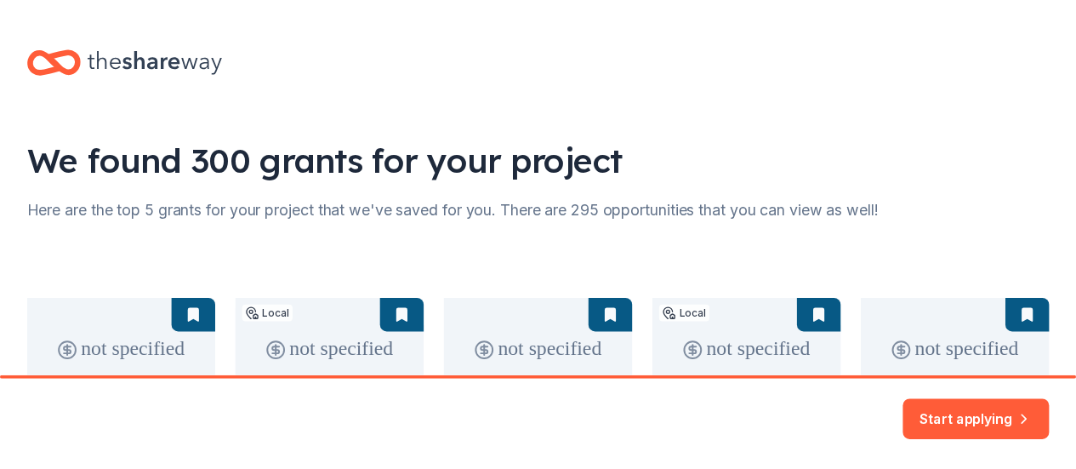
scroll to position [255, 0]
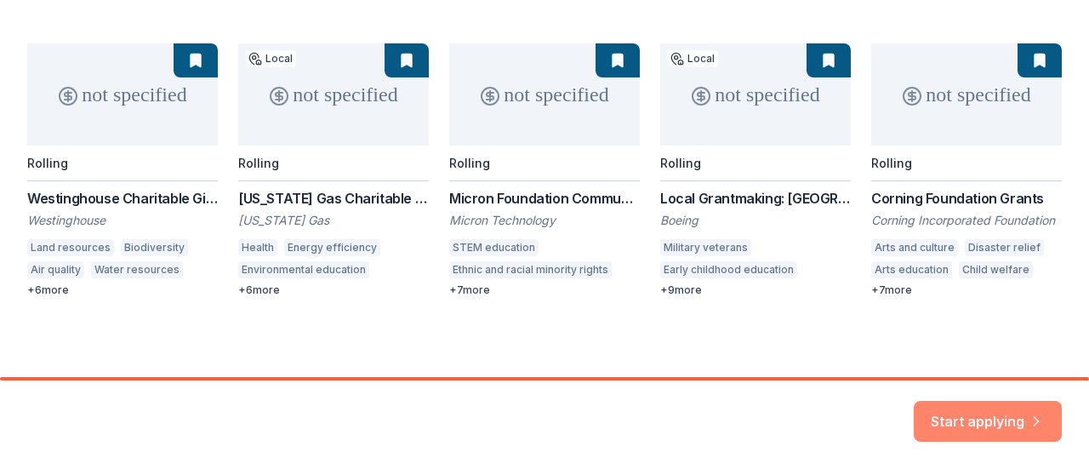
click at [961, 407] on button "Start applying" at bounding box center [988, 410] width 148 height 41
click at [978, 417] on div "Start applying" at bounding box center [988, 421] width 148 height 41
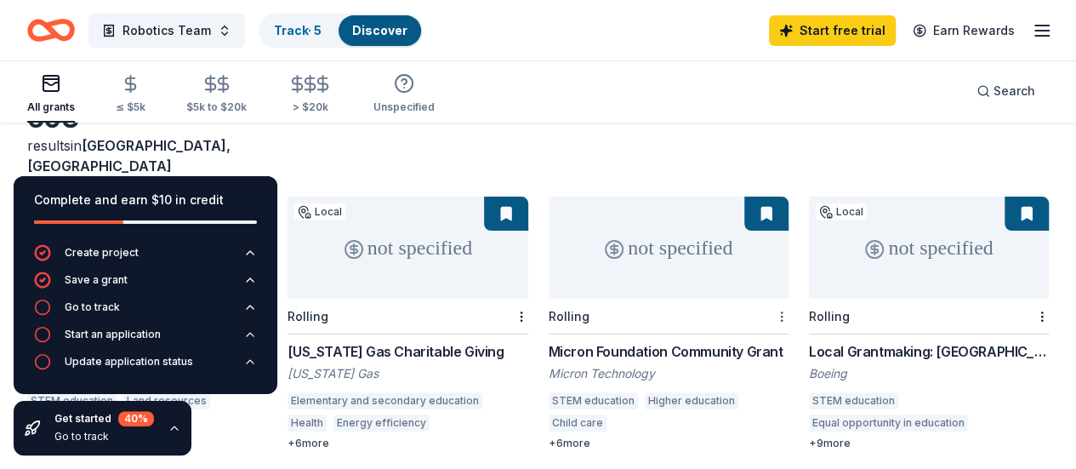
scroll to position [170, 0]
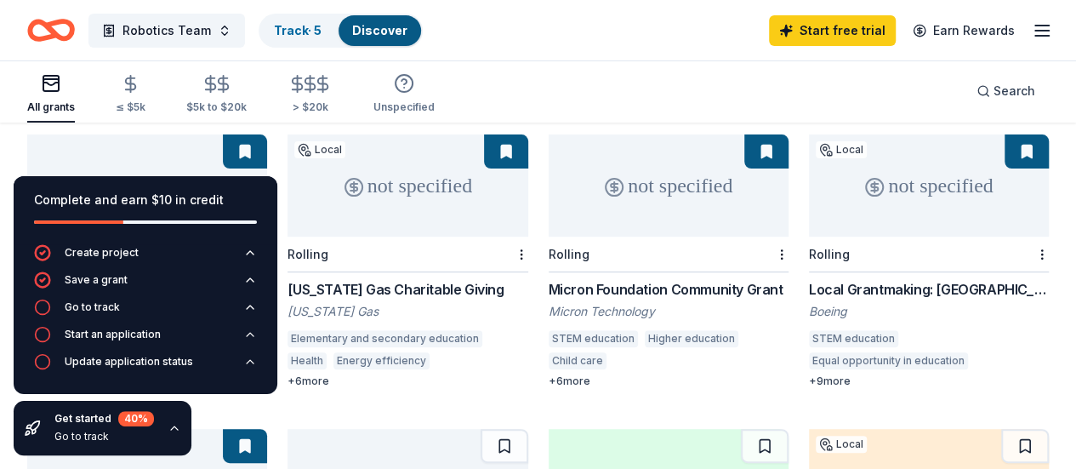
click at [809, 279] on div "Local Grantmaking: [GEOGRAPHIC_DATA]" at bounding box center [929, 289] width 240 height 20
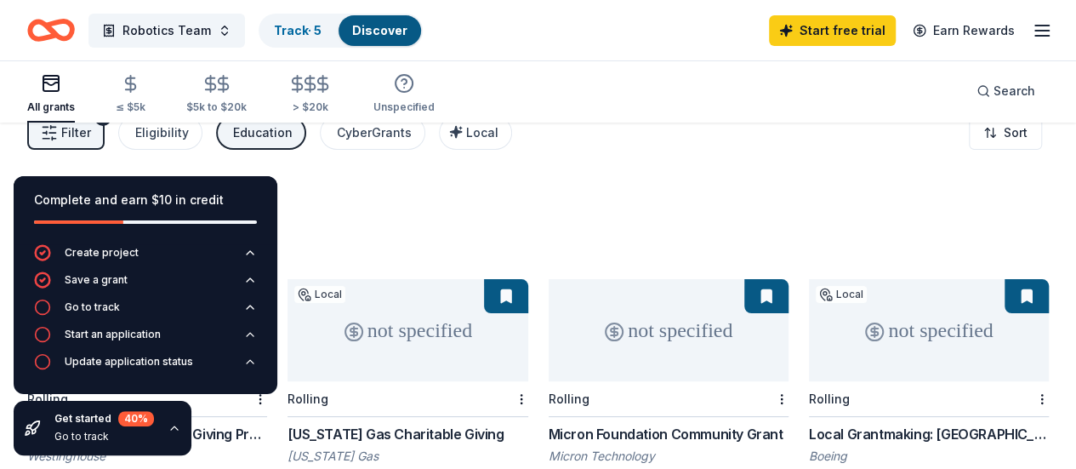
scroll to position [0, 0]
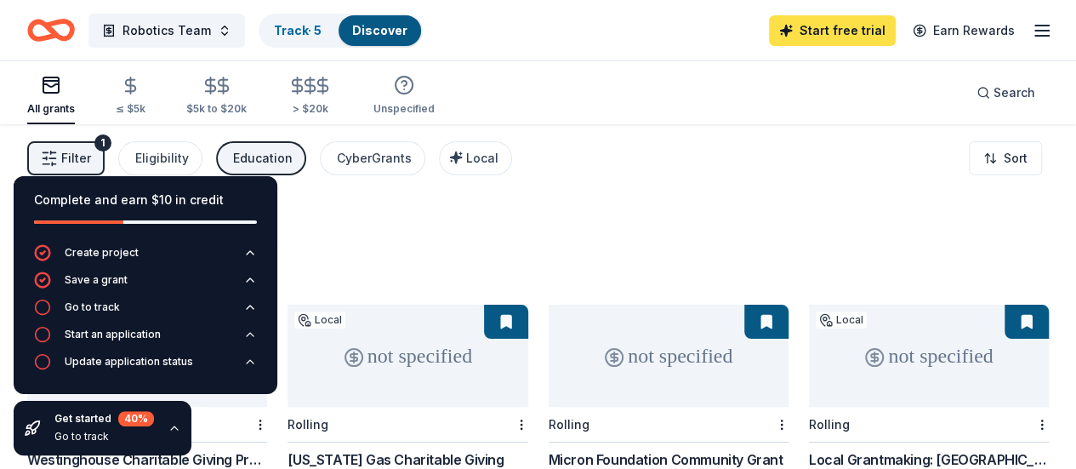
click at [829, 31] on link "Start free trial" at bounding box center [832, 30] width 127 height 31
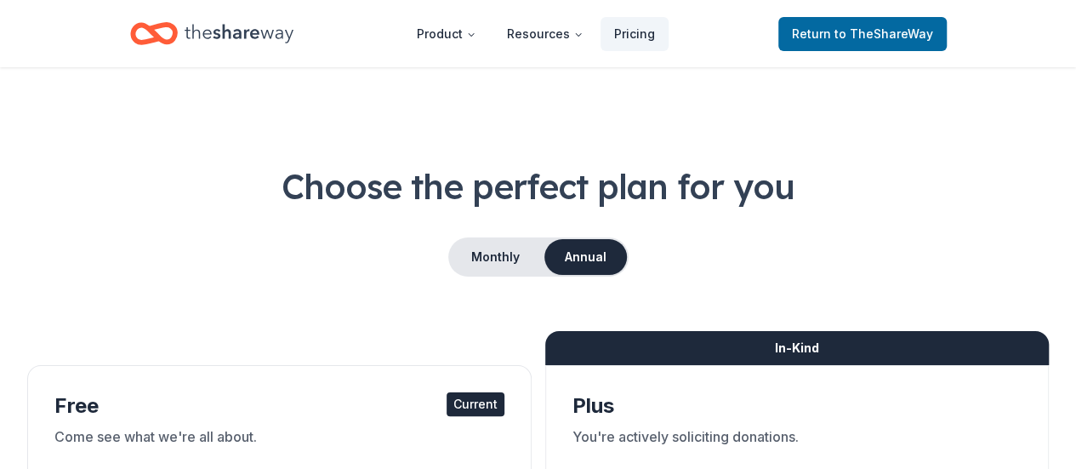
click at [1029, 32] on header "Product Resources Pricing Return to TheShareWay" at bounding box center [538, 33] width 1076 height 67
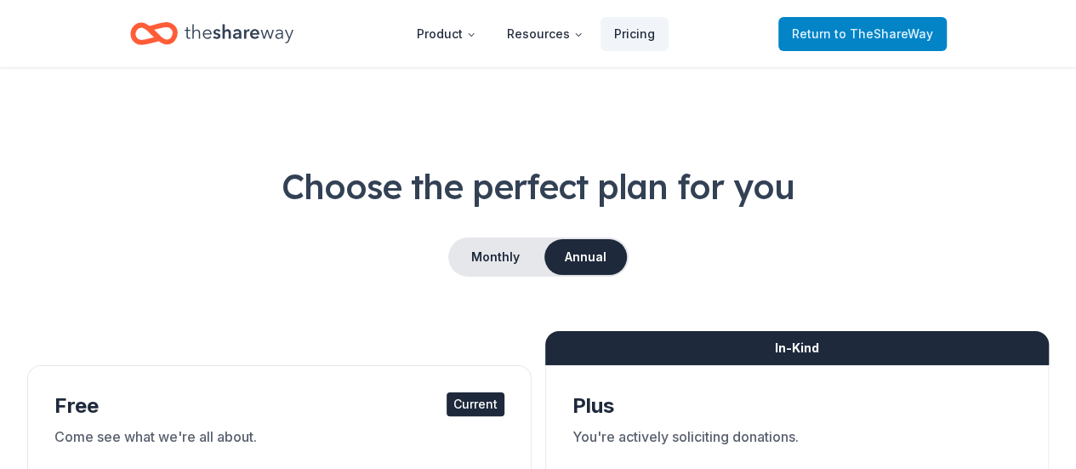
click at [884, 31] on span "to TheShareWay" at bounding box center [883, 33] width 99 height 14
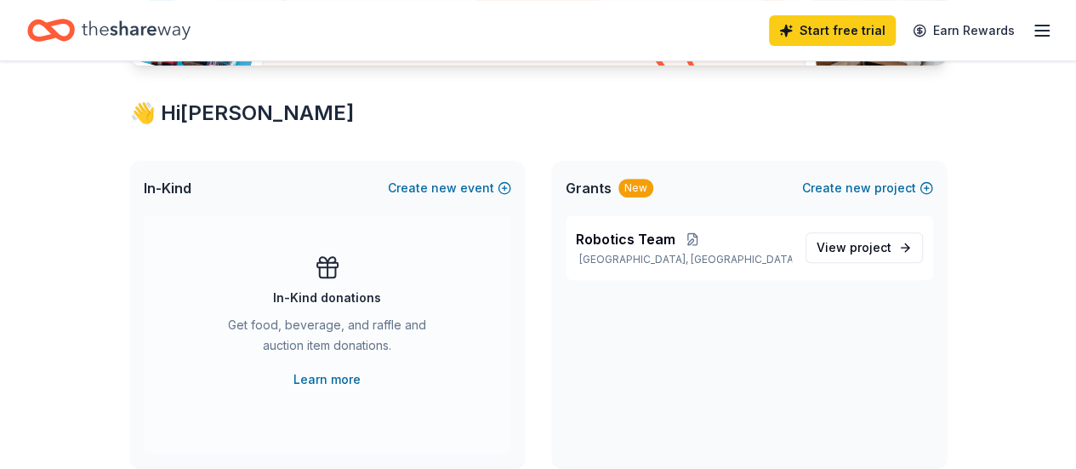
scroll to position [340, 0]
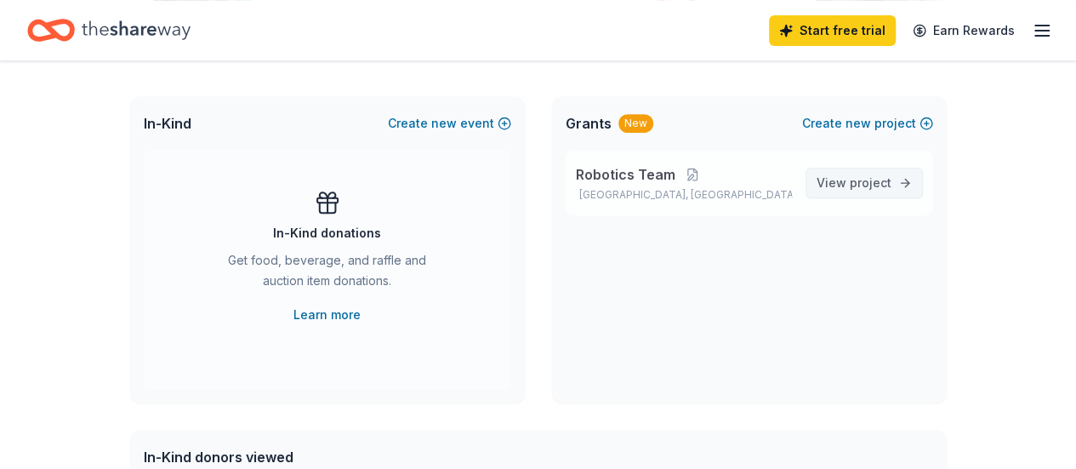
click at [890, 179] on span "project" at bounding box center [871, 182] width 42 height 14
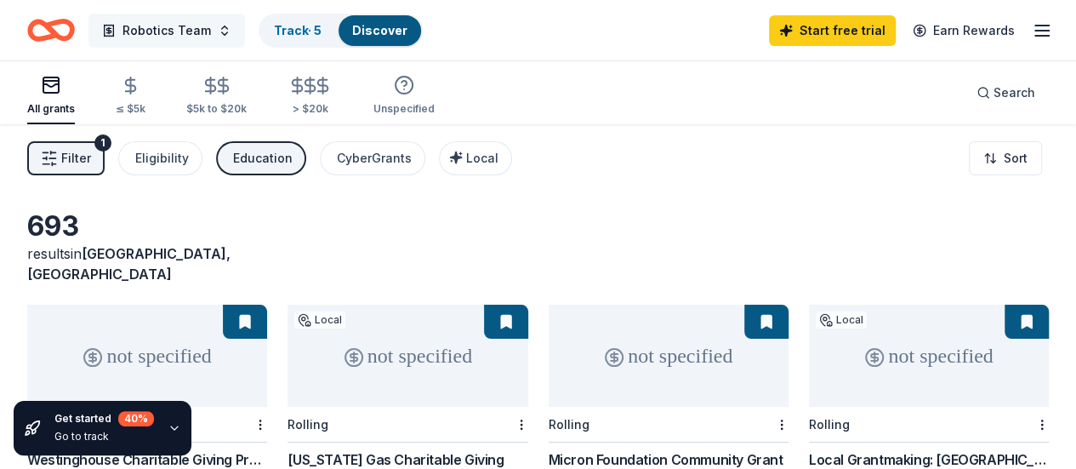
click at [196, 30] on span "Robotics Team" at bounding box center [166, 30] width 88 height 20
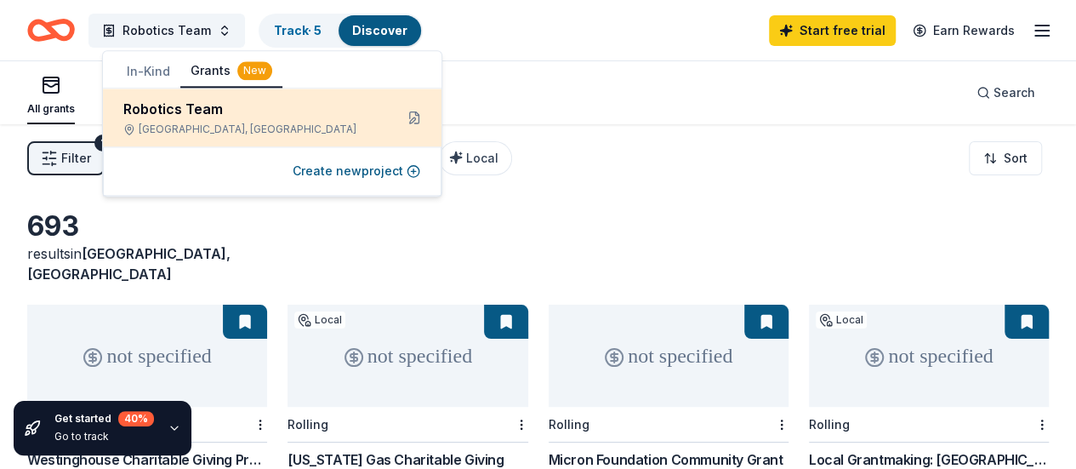
click at [250, 113] on div "Robotics Team" at bounding box center [251, 109] width 257 height 20
click at [413, 117] on button at bounding box center [414, 117] width 27 height 27
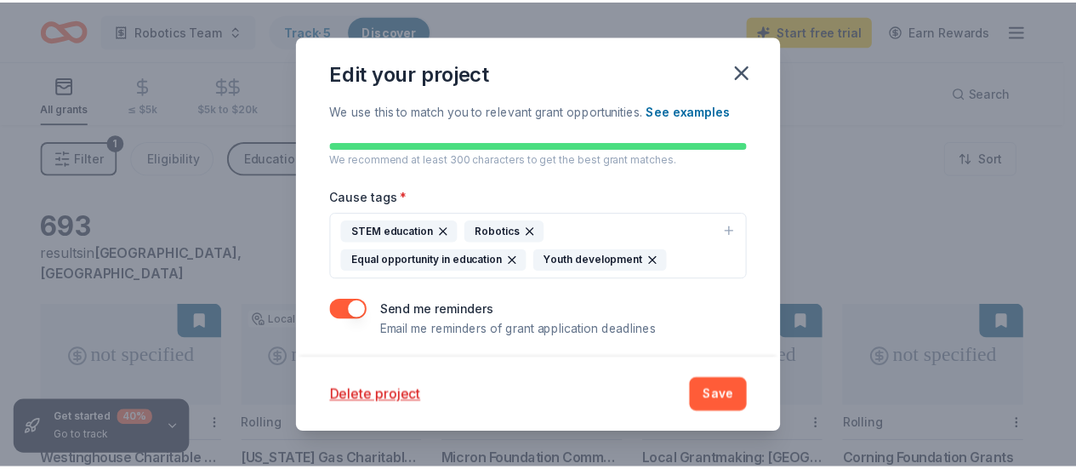
scroll to position [436, 0]
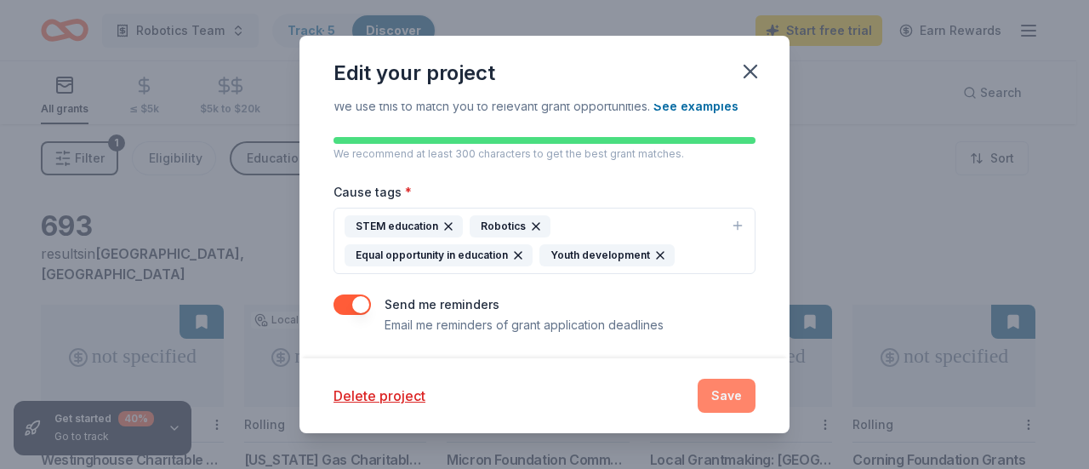
click at [725, 390] on button "Save" at bounding box center [727, 396] width 58 height 34
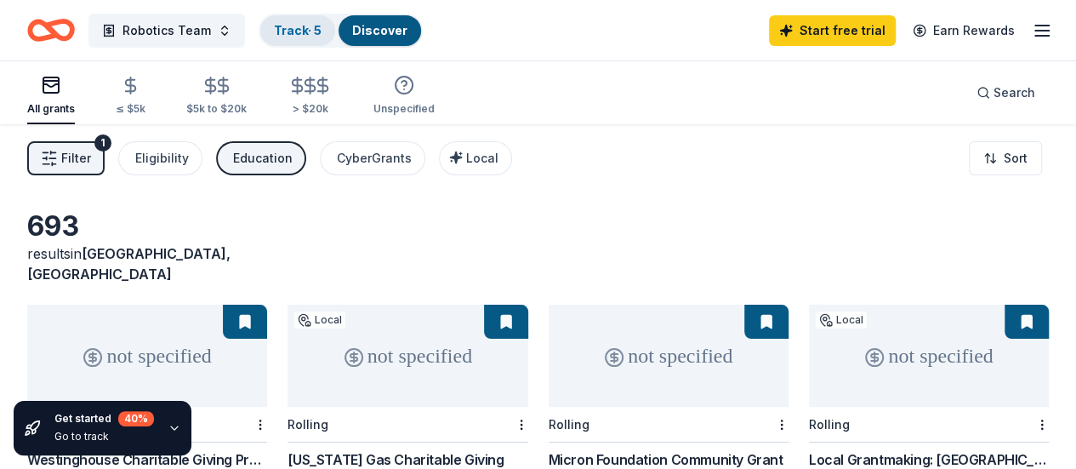
click at [316, 37] on link "Track · 5" at bounding box center [298, 30] width 48 height 14
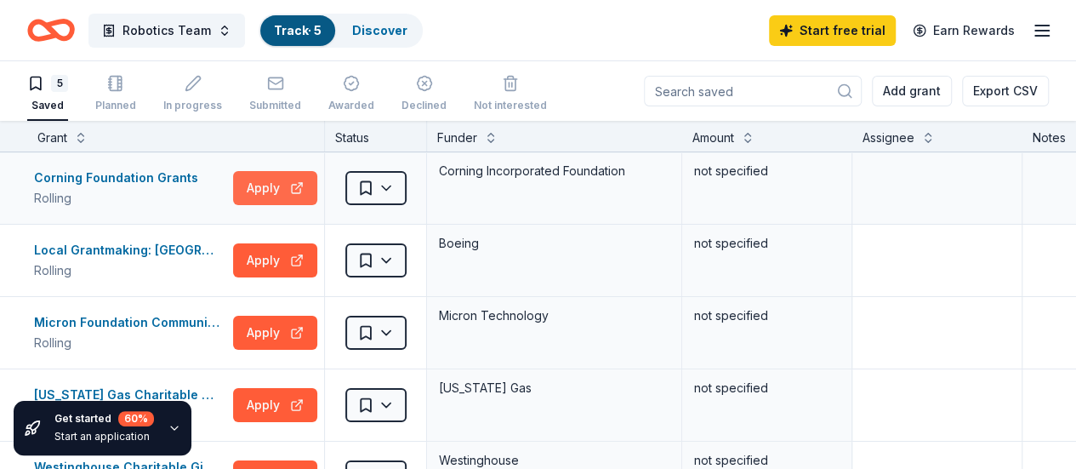
click at [293, 183] on button "Apply" at bounding box center [275, 188] width 84 height 34
click at [1032, 31] on icon "button" at bounding box center [1042, 30] width 20 height 20
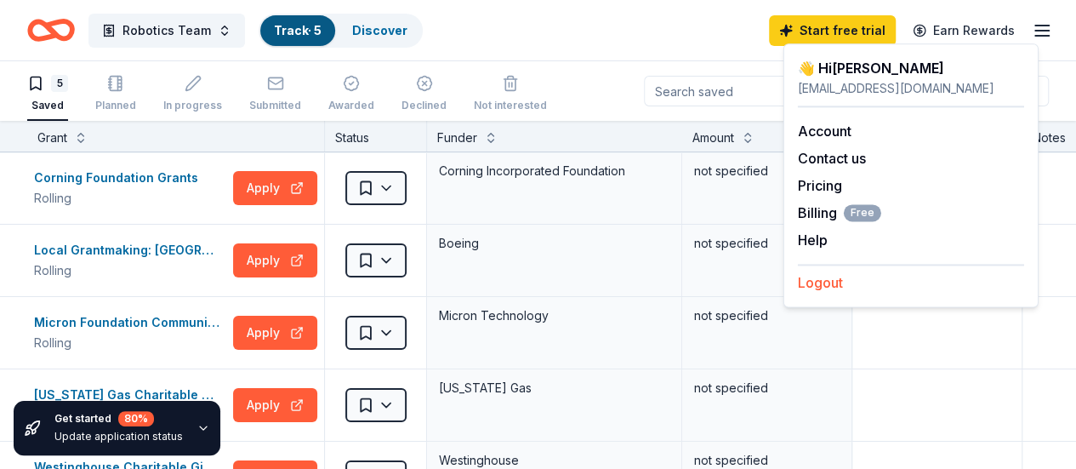
click at [823, 285] on button "Logout" at bounding box center [820, 282] width 45 height 20
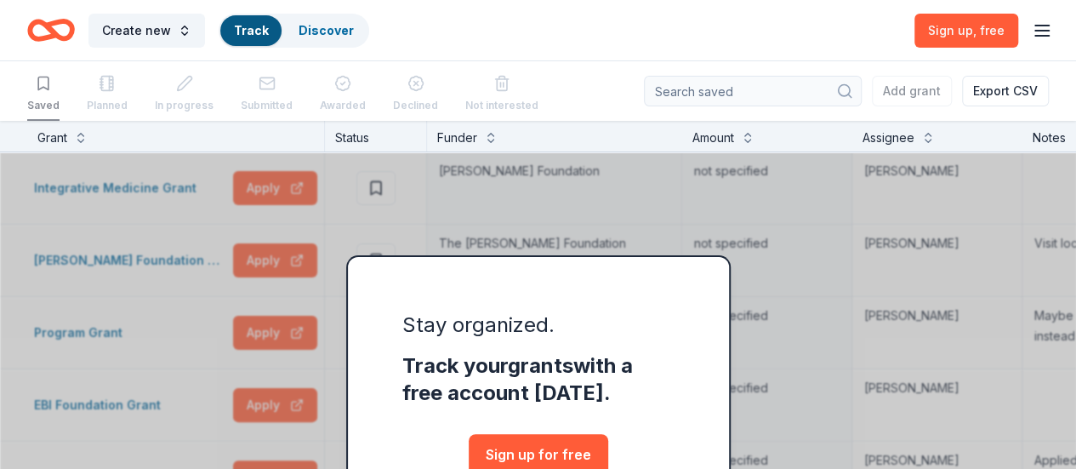
scroll to position [170, 0]
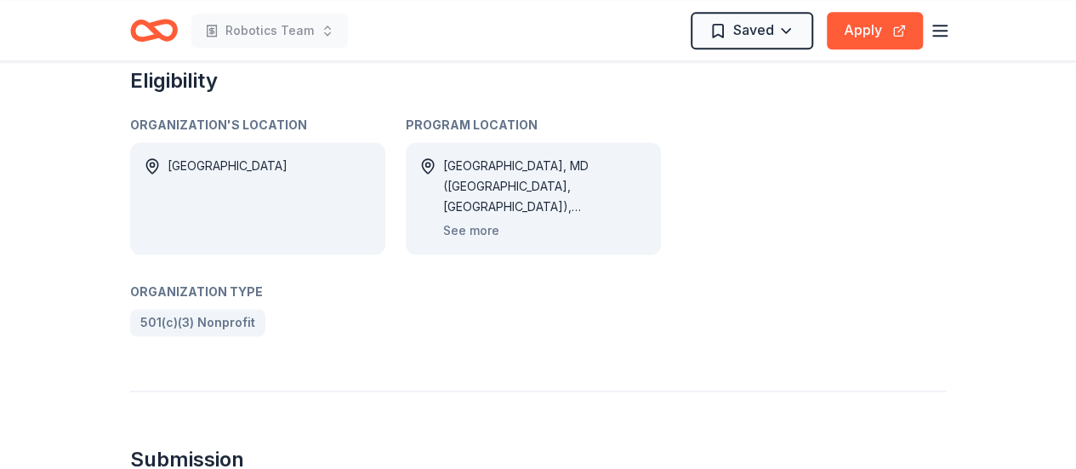
scroll to position [1106, 0]
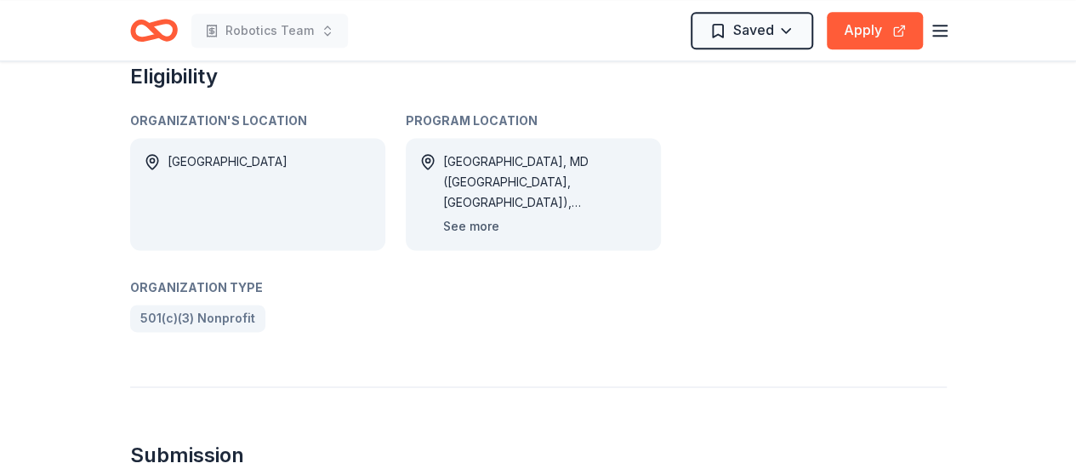
click at [478, 225] on button "See more" at bounding box center [471, 226] width 56 height 20
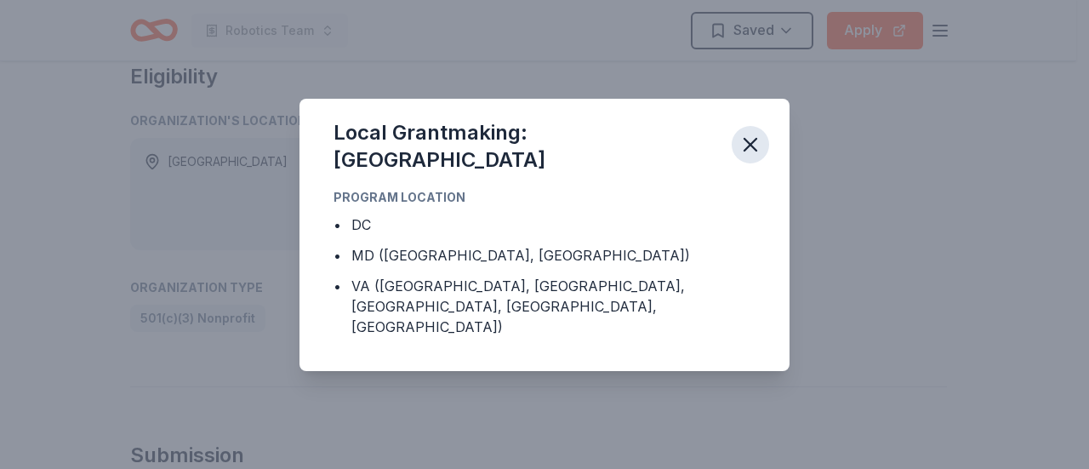
click at [749, 151] on icon "button" at bounding box center [750, 145] width 12 height 12
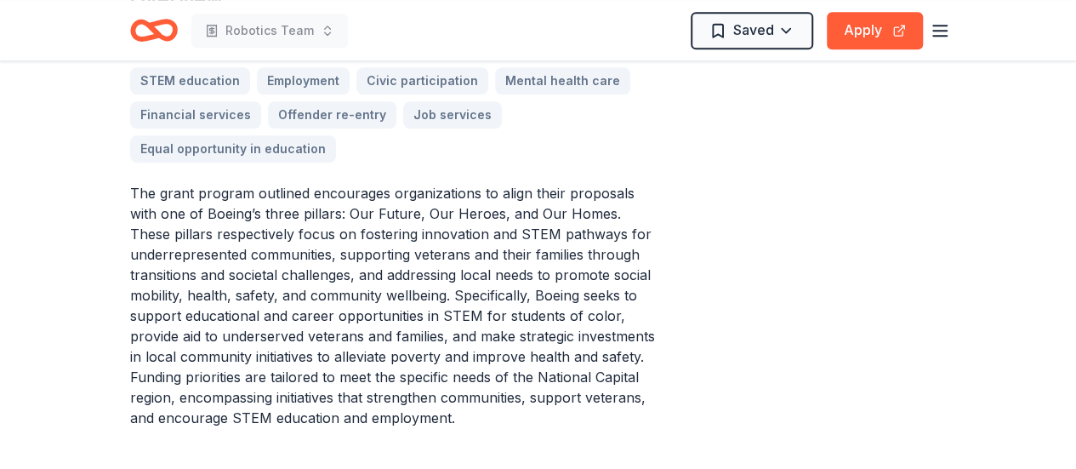
scroll to position [595, 0]
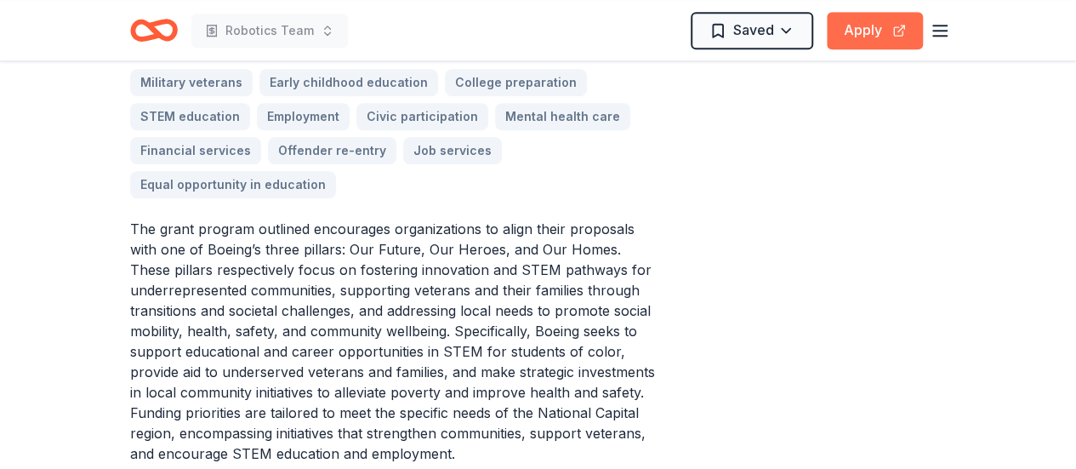
click at [861, 31] on button "Apply" at bounding box center [875, 30] width 96 height 37
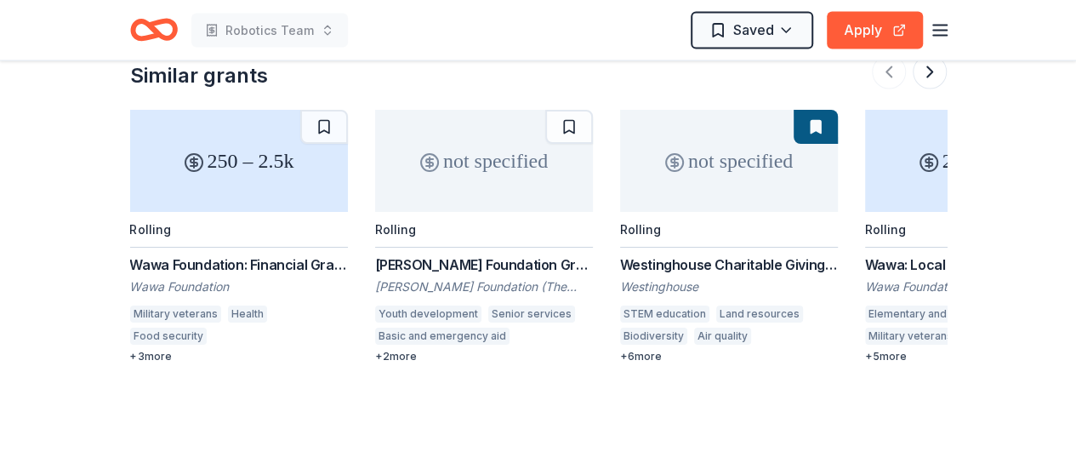
scroll to position [1446, 0]
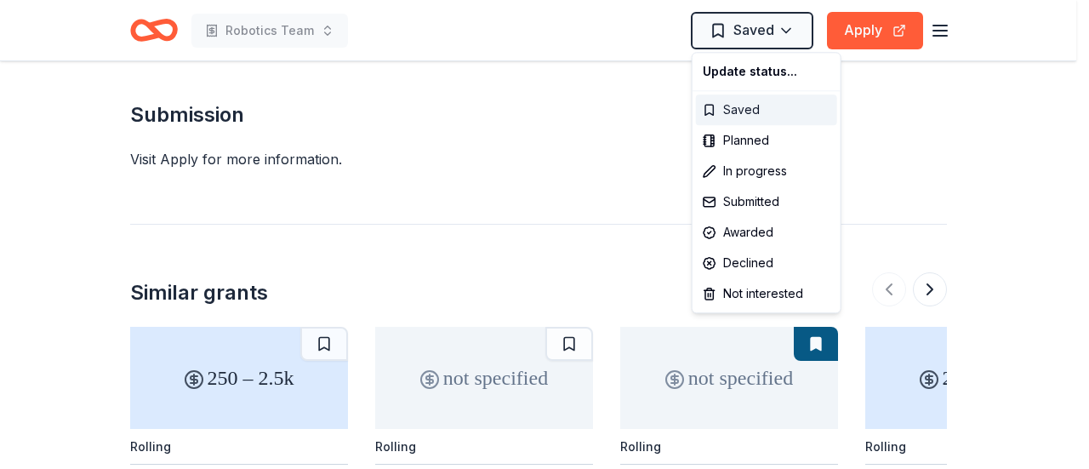
click at [749, 112] on div "Saved" at bounding box center [766, 109] width 141 height 31
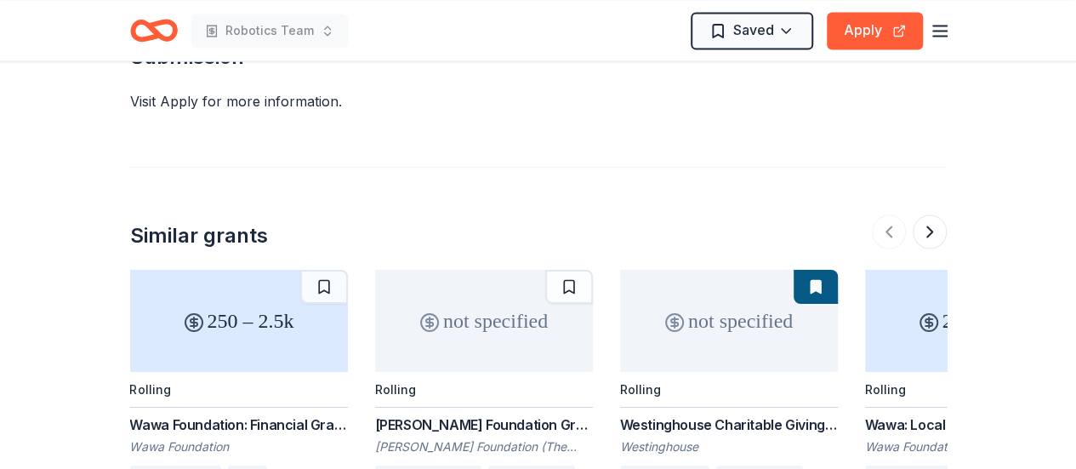
scroll to position [1531, 0]
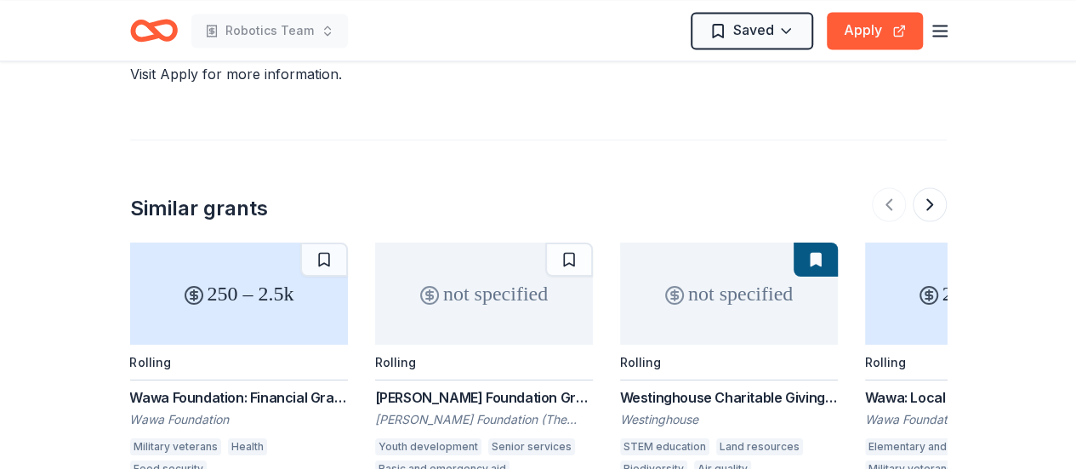
click at [270, 301] on div "250 – 2.5k" at bounding box center [239, 293] width 218 height 102
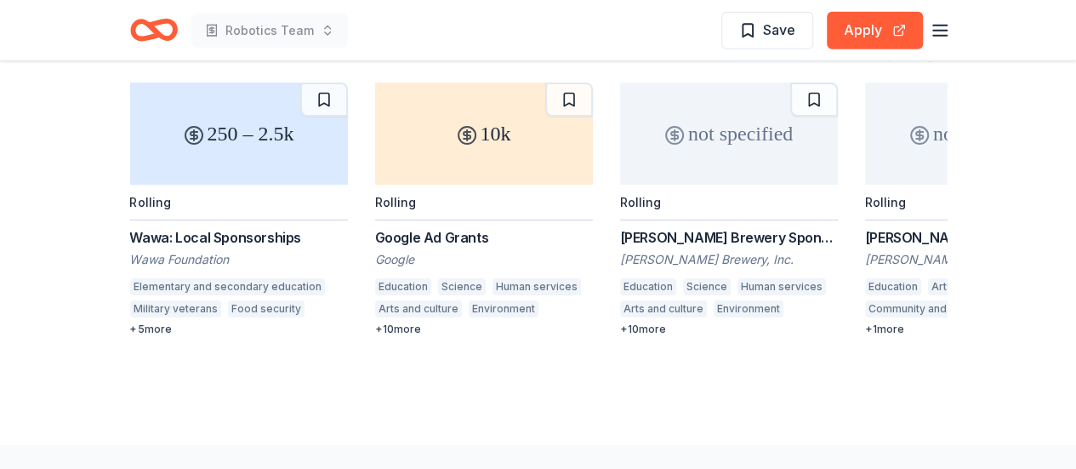
scroll to position [1956, 0]
